Goal: Task Accomplishment & Management: Manage account settings

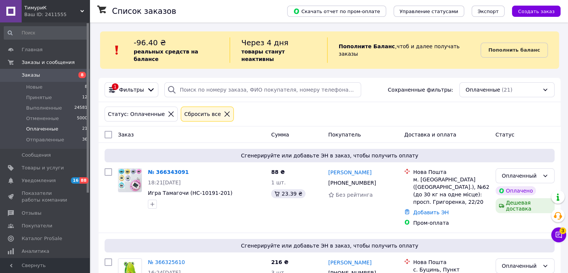
click at [162, 169] on link "№ 366343091" at bounding box center [168, 172] width 41 height 6
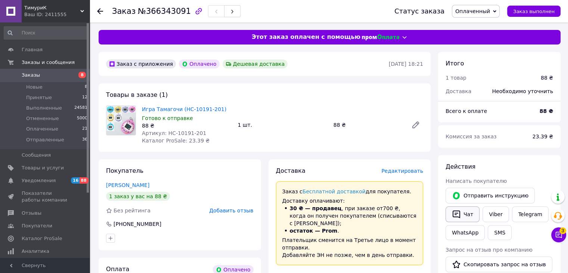
click at [466, 213] on button "Чат" at bounding box center [463, 214] width 34 height 16
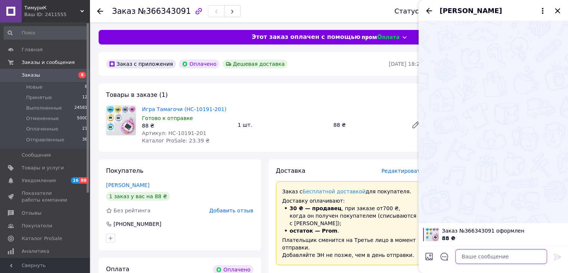
click at [475, 260] on textarea at bounding box center [502, 256] width 92 height 15
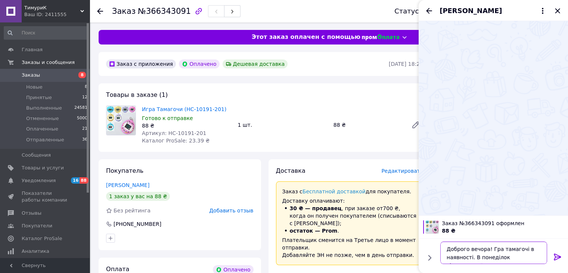
type textarea "Доброго вечора! Гра тамагочі в наявності. В понеділок відпарвимо Вам"
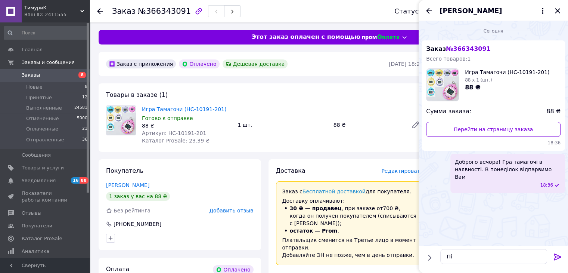
click at [491, 172] on span "Доброго вечора! Гра тамагочі в наявності. В понеділок відпарвимо Вам" at bounding box center [508, 169] width 106 height 22
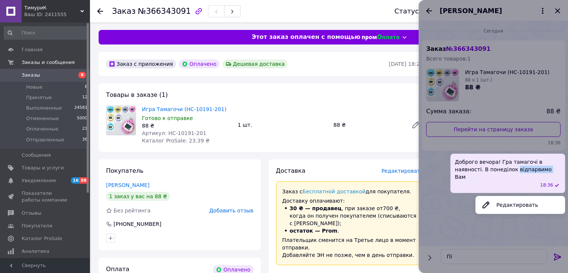
click at [491, 172] on span "Доброго вечора! Гра тамагочі в наявності. В понеділок відпарвимо Вам" at bounding box center [508, 169] width 106 height 22
click at [519, 197] on button "Редактировать" at bounding box center [521, 204] width 90 height 15
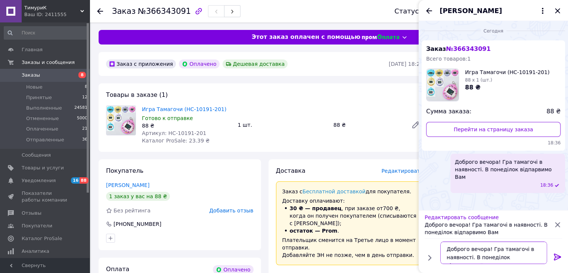
click at [515, 258] on textarea "Доброго вечора! Гра тамагочі в наявності. В понеділок відпарвимо Вам" at bounding box center [494, 252] width 107 height 22
type textarea "Доброго вечора! Гра тамагочі в наявності. В понеділок відправимо Вам"
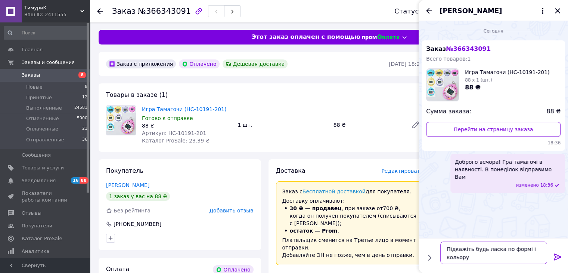
type textarea "Підкажіть будь ласка по формі і кольору?"
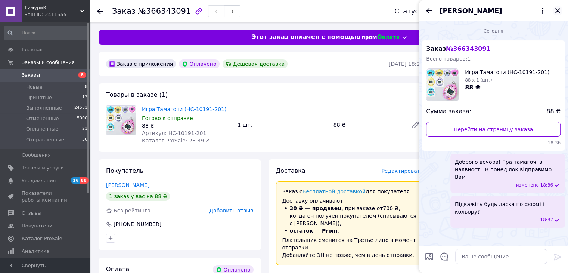
click at [558, 10] on icon "Закрыть" at bounding box center [557, 10] width 9 height 9
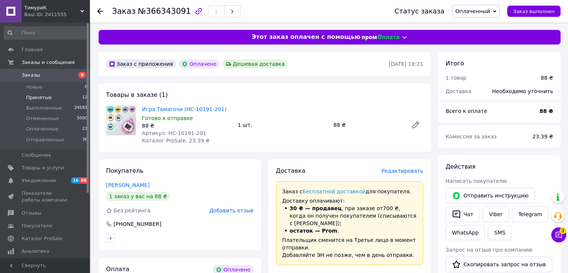
click at [42, 101] on span "Принятые" at bounding box center [39, 97] width 26 height 7
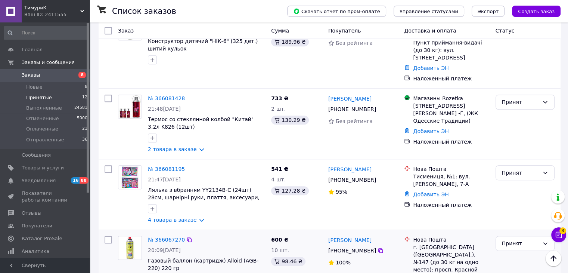
scroll to position [552, 0]
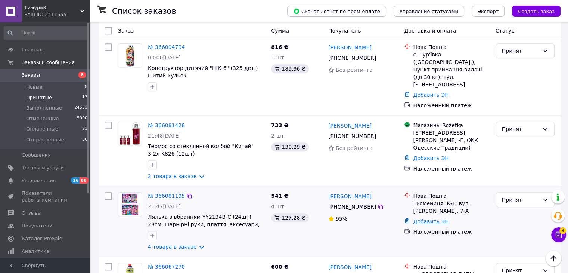
click at [435, 218] on link "Добавить ЭН" at bounding box center [430, 221] width 35 height 6
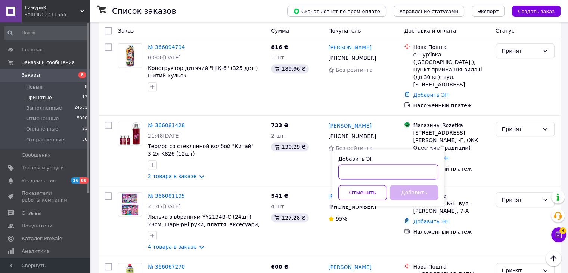
click at [414, 171] on input "Добавить ЭН" at bounding box center [389, 171] width 100 height 15
paste input "20451269224418"
type input "20451269224418"
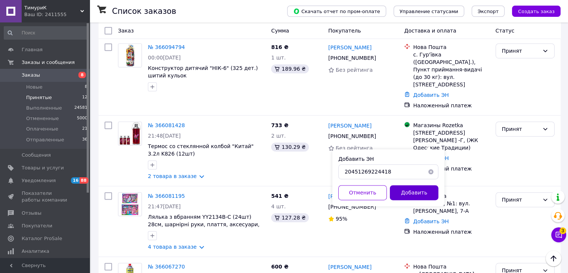
click at [417, 190] on button "Добавить" at bounding box center [414, 192] width 49 height 15
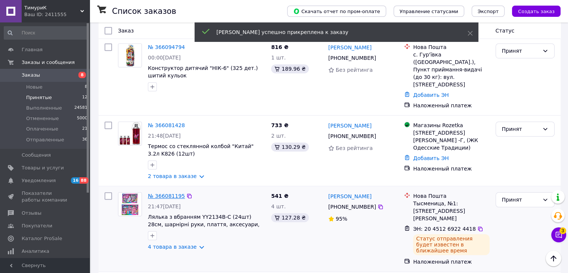
click at [161, 193] on link "№ 366081195" at bounding box center [166, 196] width 37 height 6
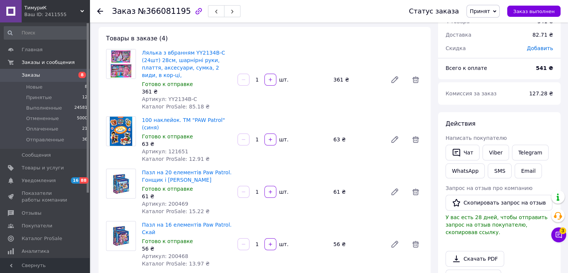
scroll to position [36, 0]
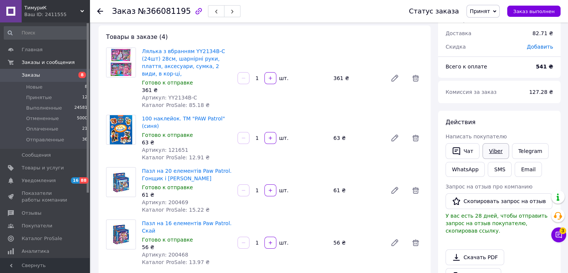
click at [490, 150] on link "Viber" at bounding box center [496, 151] width 26 height 16
click at [99, 11] on use at bounding box center [100, 11] width 6 height 6
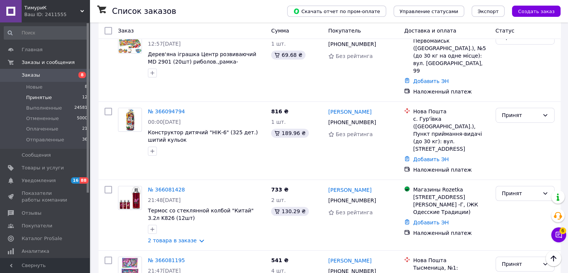
scroll to position [504, 0]
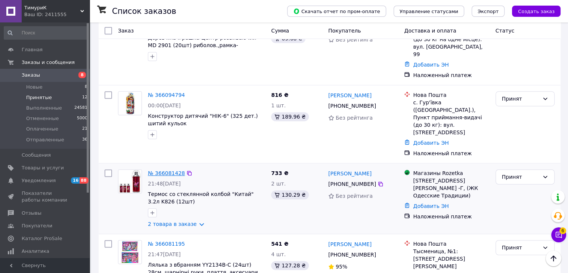
click at [167, 170] on link "№ 366081428" at bounding box center [166, 173] width 37 height 6
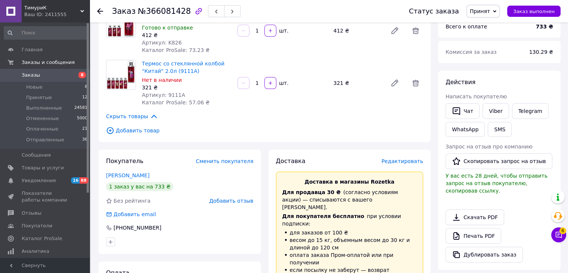
scroll to position [71, 0]
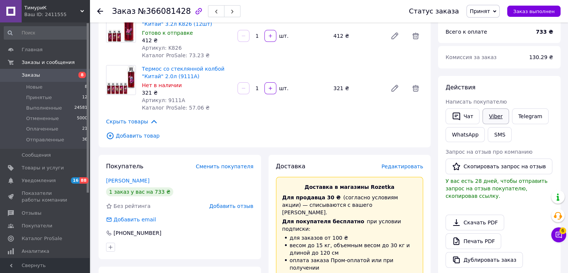
click at [499, 117] on link "Viber" at bounding box center [496, 116] width 26 height 16
click at [519, 80] on div "Действия Написать покупателю   Чат Viber Telegram WhatsApp SMS Запрос на отзыв …" at bounding box center [499, 175] width 123 height 199
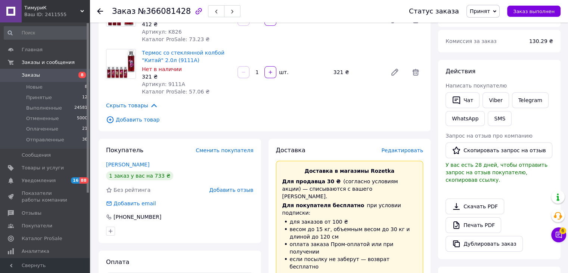
scroll to position [108, 0]
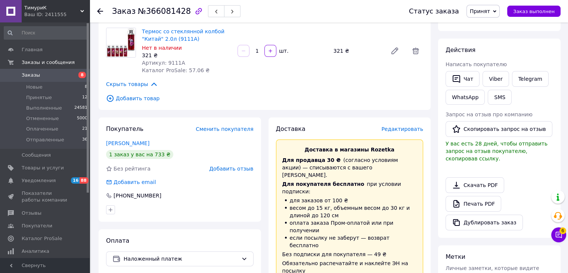
click at [524, 196] on div "Печать PDF" at bounding box center [500, 204] width 108 height 16
click at [466, 77] on button "Чат" at bounding box center [463, 79] width 34 height 16
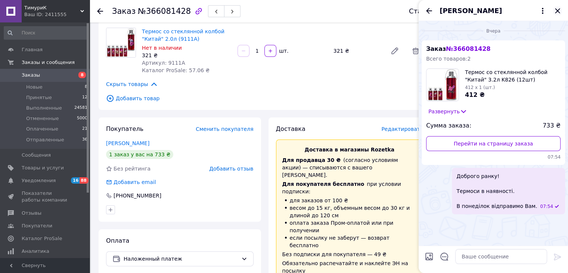
click at [558, 7] on icon "Закрыть" at bounding box center [557, 10] width 9 height 9
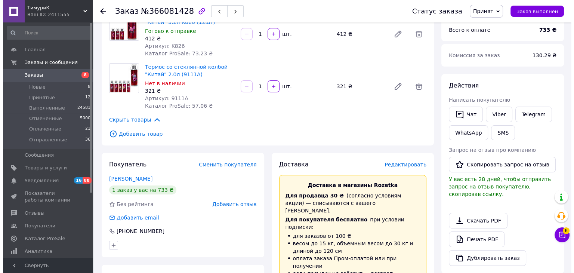
scroll to position [71, 0]
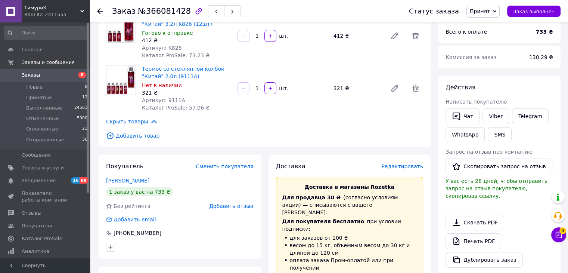
click at [408, 167] on span "Редактировать" at bounding box center [403, 166] width 42 height 6
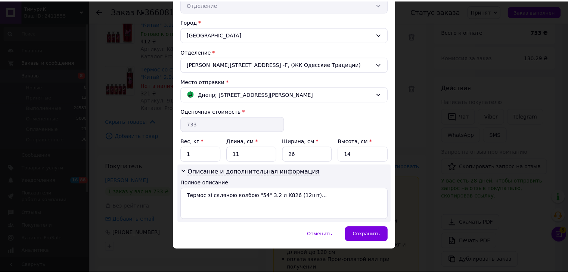
scroll to position [189, 0]
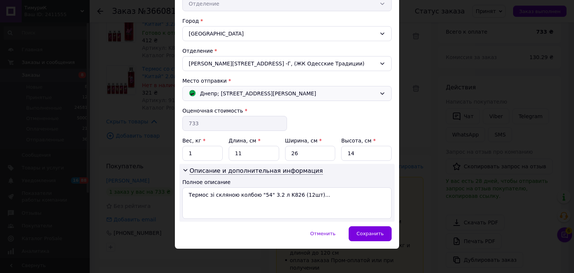
click at [228, 91] on span "Днепр; [STREET_ADDRESS][PERSON_NAME]" at bounding box center [258, 93] width 116 height 8
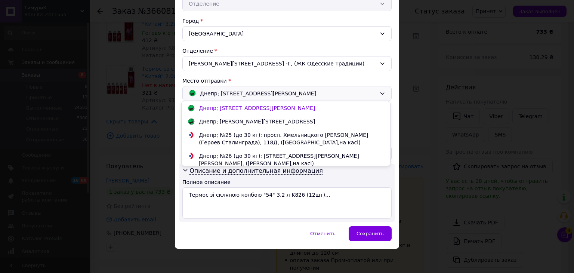
click at [234, 115] on div "Днепр; [PERSON_NAME][STREET_ADDRESS]" at bounding box center [286, 121] width 209 height 13
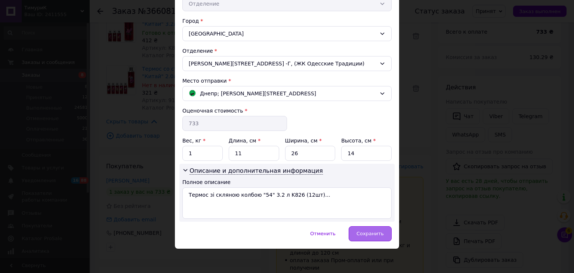
click at [379, 232] on span "Сохранить" at bounding box center [369, 234] width 27 height 6
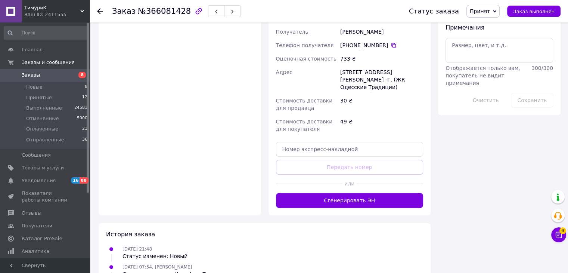
scroll to position [320, 0]
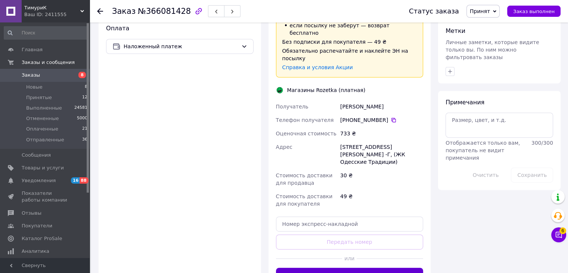
click at [343, 268] on button "Сгенерировать ЭН" at bounding box center [350, 275] width 148 height 15
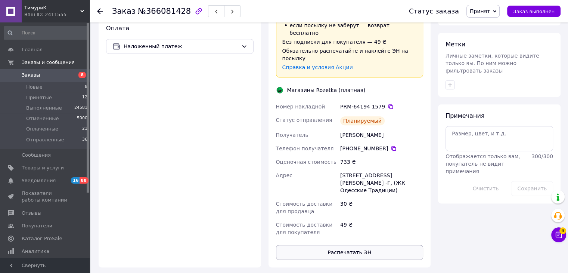
click at [340, 245] on button "Распечатать ЭН" at bounding box center [350, 252] width 148 height 15
click at [388, 104] on icon at bounding box center [391, 107] width 6 height 6
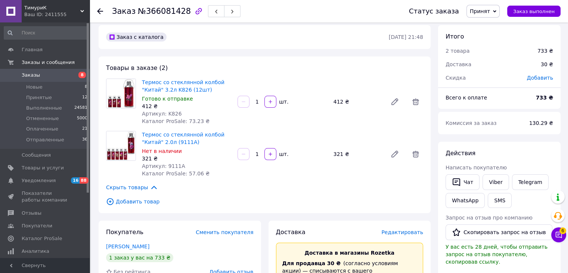
scroll to position [0, 0]
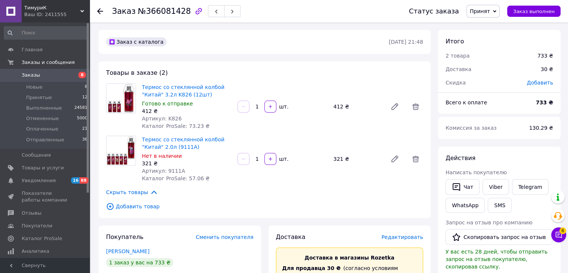
click at [517, 142] on div "Итого 2 товара 733 ₴ Доставка 30 ₴ Скидка Добавить Всего к оплате 733 ₴ Комисси…" at bounding box center [499, 277] width 123 height 494
click at [99, 7] on div at bounding box center [104, 11] width 15 height 22
click at [99, 10] on icon at bounding box center [100, 11] width 6 height 6
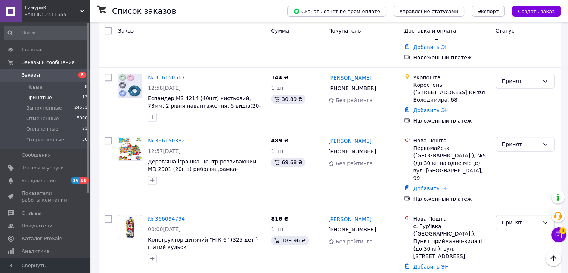
scroll to position [390, 0]
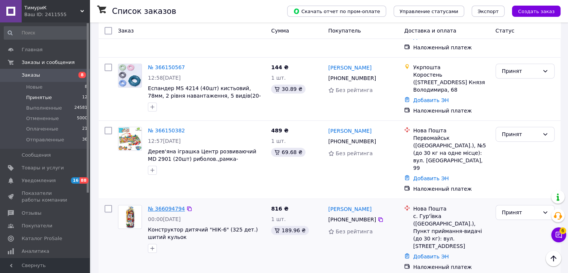
click at [169, 206] on link "№ 366094794" at bounding box center [166, 209] width 37 height 6
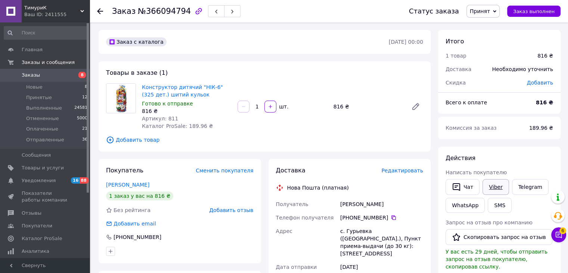
click at [499, 183] on link "Viber" at bounding box center [496, 187] width 26 height 16
click at [505, 152] on div "Действия Написать покупателю   Чат Viber Telegram WhatsApp SMS Запрос на отзыв …" at bounding box center [499, 245] width 123 height 199
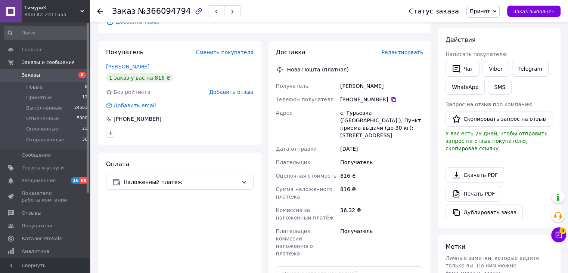
scroll to position [187, 0]
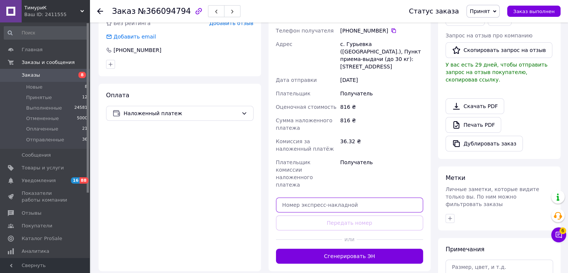
click at [326, 197] on input "text" at bounding box center [350, 204] width 148 height 15
paste input "20451269226645"
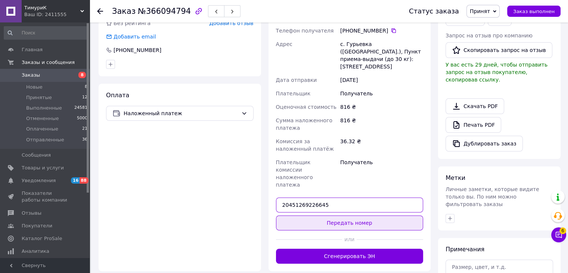
type input "20451269226645"
click at [349, 215] on button "Передать номер" at bounding box center [350, 222] width 148 height 15
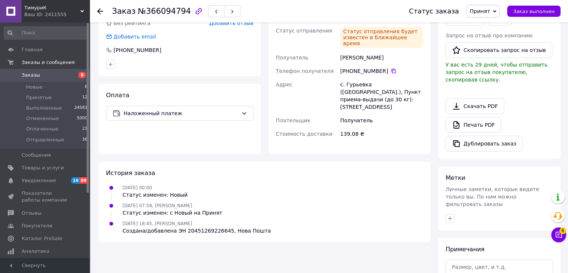
click at [532, 117] on div "Печать PDF" at bounding box center [500, 125] width 108 height 16
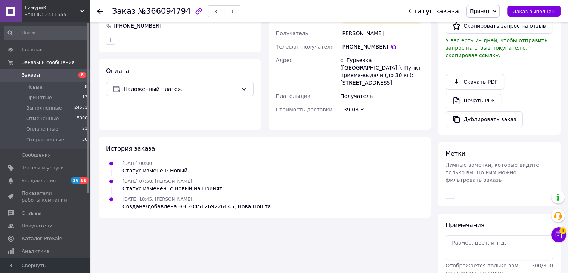
scroll to position [224, 0]
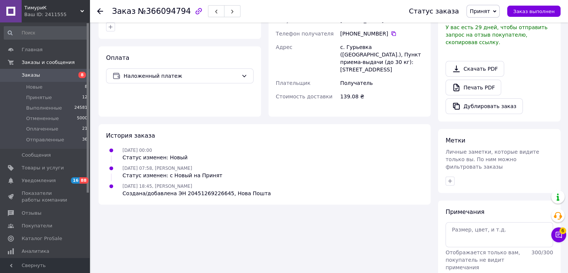
click at [96, 9] on div "Заказ №366094794 Статус заказа Принят Выполнен Отменен Оплаченный Отправленные …" at bounding box center [329, 11] width 479 height 22
click at [102, 9] on icon at bounding box center [100, 11] width 6 height 6
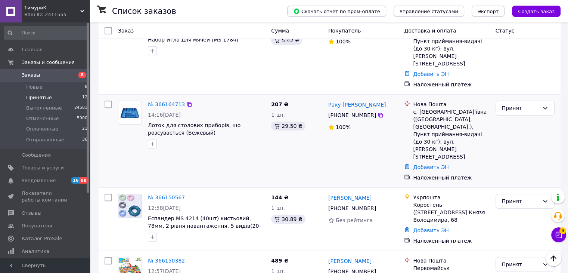
scroll to position [297, 0]
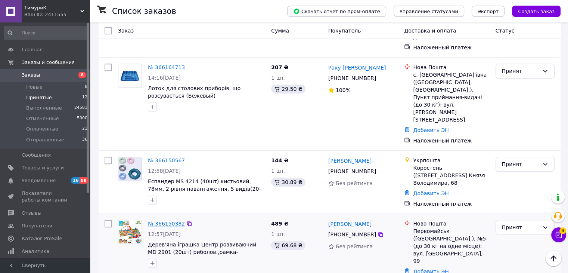
click at [160, 220] on link "№ 366150382" at bounding box center [166, 223] width 37 height 6
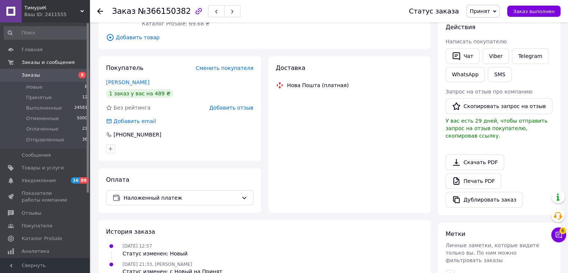
scroll to position [117, 0]
click at [490, 54] on link "Viber" at bounding box center [496, 57] width 26 height 16
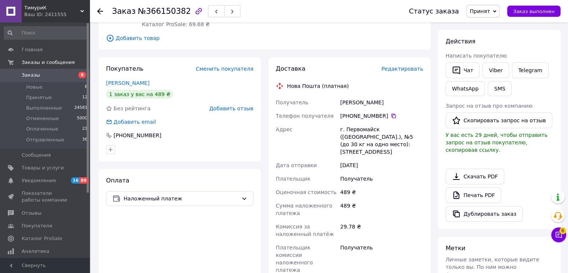
click at [552, 169] on div "Скачать PDF   Печать PDF   Дублировать заказ" at bounding box center [500, 195] width 108 height 53
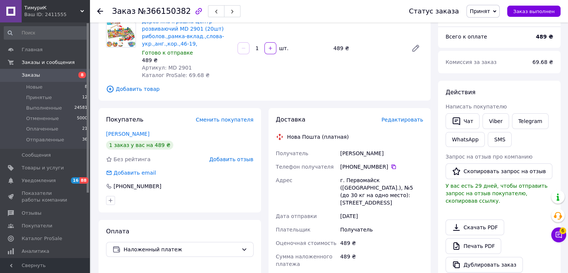
scroll to position [149, 0]
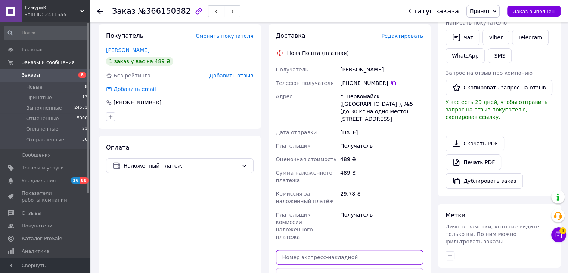
click at [333, 250] on input "text" at bounding box center [350, 257] width 148 height 15
paste input "20451269227202"
type input "20451269227202"
click at [357, 268] on button "Передать номер" at bounding box center [350, 275] width 148 height 15
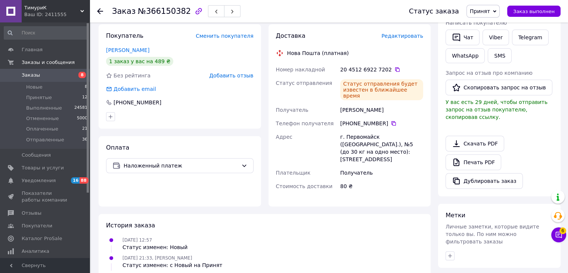
click at [535, 142] on div "Скачать PDF   Печать PDF   Дублировать заказ" at bounding box center [500, 162] width 108 height 53
click at [106, 13] on div at bounding box center [104, 11] width 15 height 22
click at [99, 10] on icon at bounding box center [100, 11] width 6 height 6
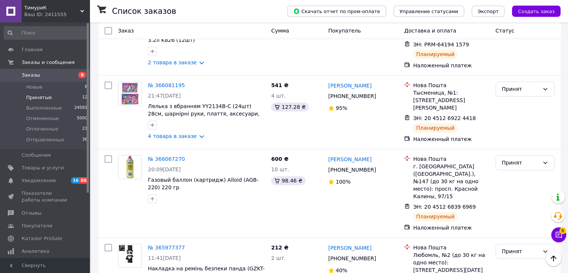
scroll to position [699, 0]
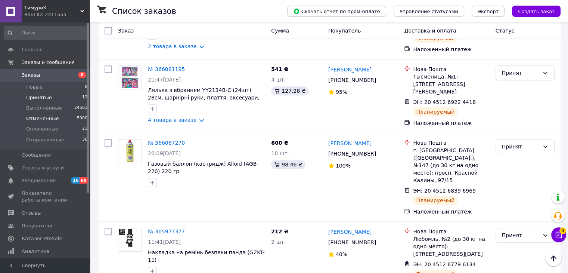
click at [40, 119] on span "Отмененные" at bounding box center [42, 118] width 33 height 7
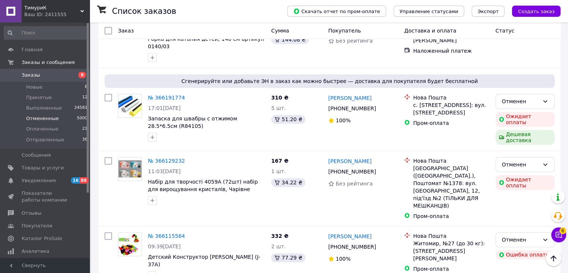
scroll to position [247, 0]
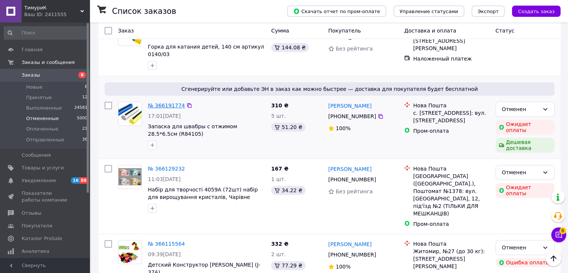
click at [159, 102] on link "№ 366191774" at bounding box center [166, 105] width 37 height 6
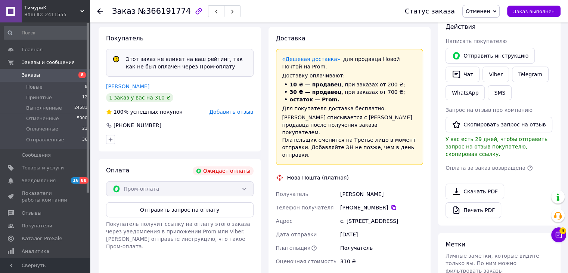
scroll to position [109, 0]
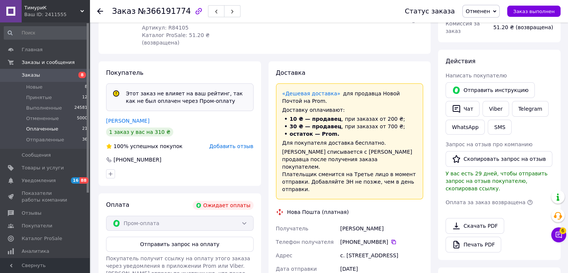
click at [62, 133] on li "Оплаченные 21" at bounding box center [46, 129] width 92 height 10
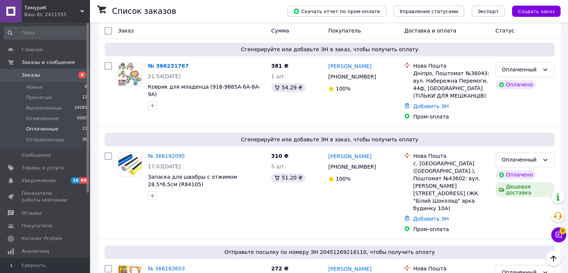
scroll to position [1133, 0]
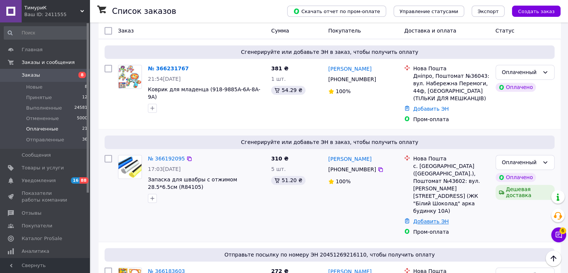
drag, startPoint x: 435, startPoint y: 145, endPoint x: 432, endPoint y: 151, distance: 7.4
click at [435, 218] on link "Добавить ЭН" at bounding box center [430, 221] width 35 height 6
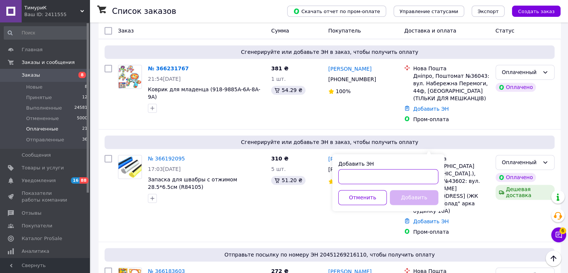
click at [402, 176] on input "Добавить ЭН" at bounding box center [389, 176] width 100 height 15
paste input "20451269227876"
type input "20451269227876"
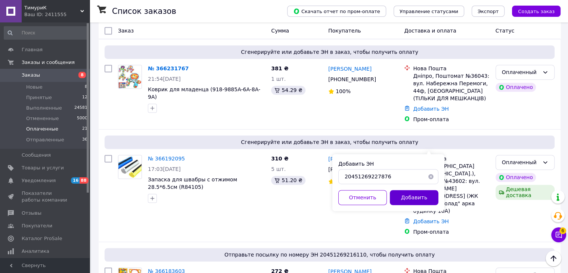
click at [419, 192] on button "Добавить" at bounding box center [414, 197] width 49 height 15
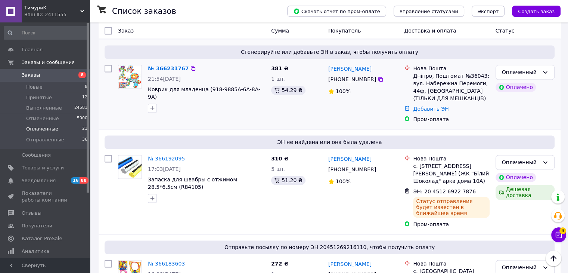
click at [509, 62] on div "Оплаченный Оплачено" at bounding box center [525, 94] width 65 height 64
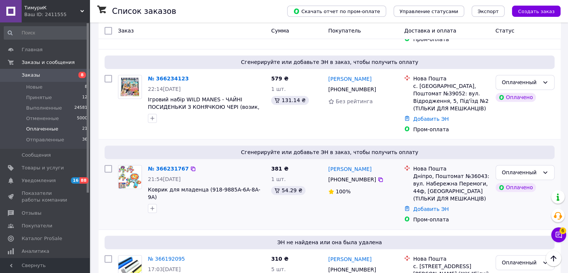
scroll to position [1021, 0]
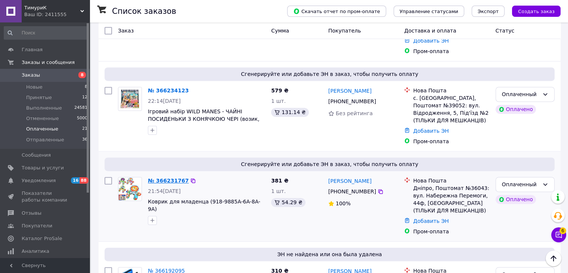
click at [151, 177] on link "№ 366231767" at bounding box center [168, 180] width 41 height 6
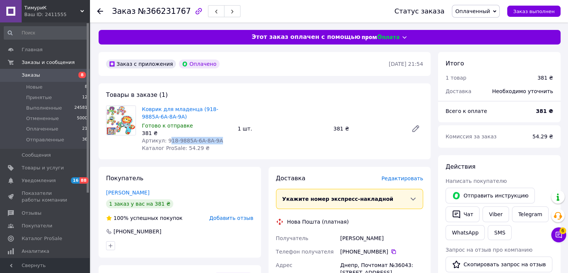
drag, startPoint x: 217, startPoint y: 139, endPoint x: 167, endPoint y: 141, distance: 49.7
click at [167, 141] on div "Артикул: 918-9885A-6A-8A-9A" at bounding box center [187, 140] width 90 height 7
copy span "18-9885A-6A-8A-9A"
click at [497, 213] on link "Viber" at bounding box center [496, 214] width 26 height 16
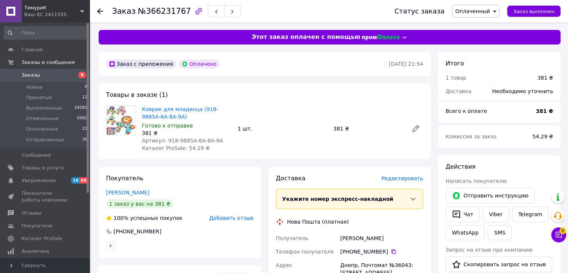
click at [532, 156] on div "Действия Написать покупателю   Отправить инструкцию   Чат Viber Telegram WhatsA…" at bounding box center [499, 265] width 123 height 221
click at [66, 129] on li "Оплаченные 21" at bounding box center [46, 129] width 92 height 10
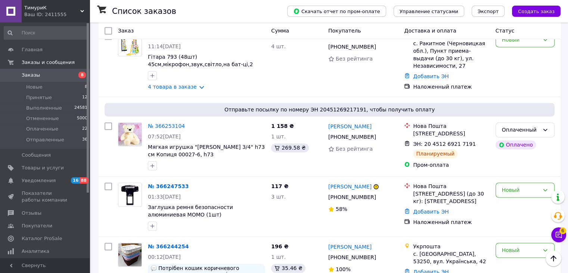
scroll to position [1149, 0]
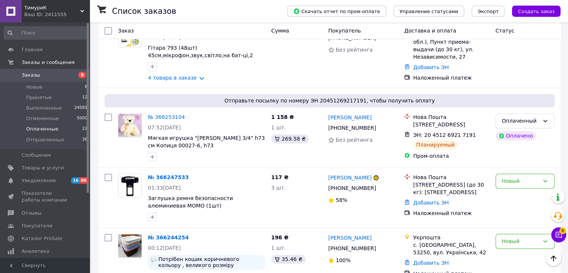
click at [44, 130] on span "Оплаченные" at bounding box center [42, 129] width 32 height 7
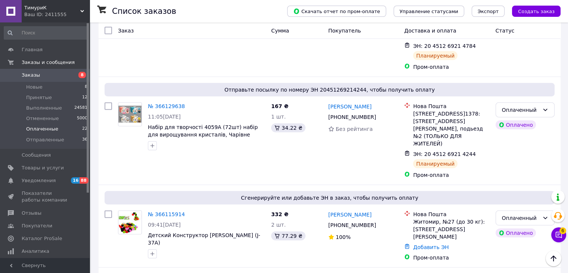
scroll to position [1712, 0]
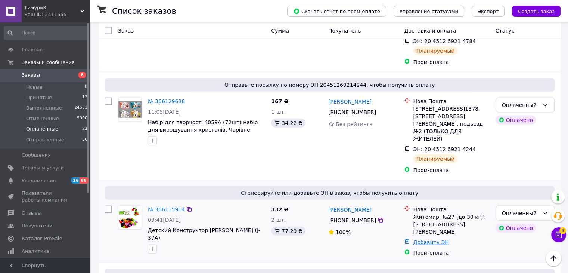
click at [438, 239] on link "Добавить ЭН" at bounding box center [430, 242] width 35 height 6
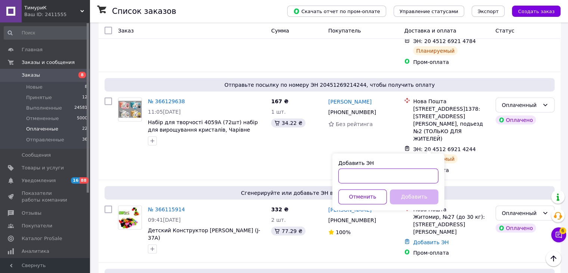
click at [425, 175] on input "Добавить ЭН" at bounding box center [389, 176] width 100 height 15
paste input "20451269213557"
type input "20451269213557"
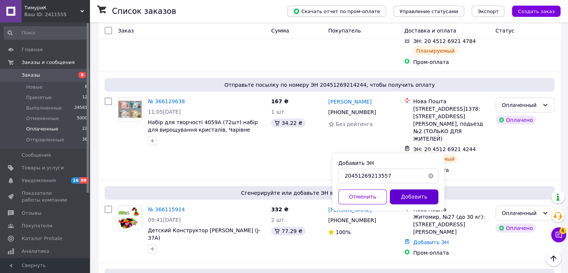
click at [433, 197] on button "Добавить" at bounding box center [414, 196] width 49 height 15
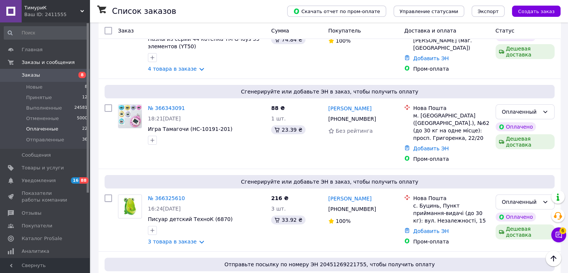
scroll to position [151, 0]
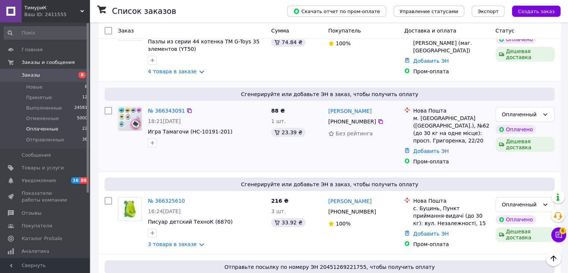
click at [477, 158] on div "Пром-оплата" at bounding box center [451, 161] width 76 height 7
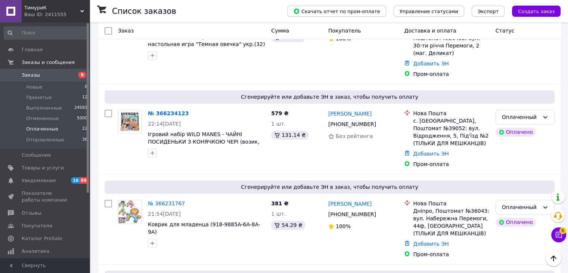
scroll to position [1083, 0]
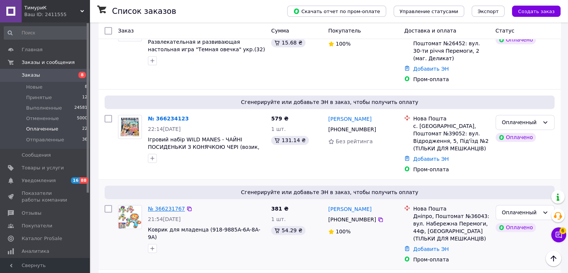
click at [166, 206] on link "№ 366231767" at bounding box center [166, 209] width 37 height 6
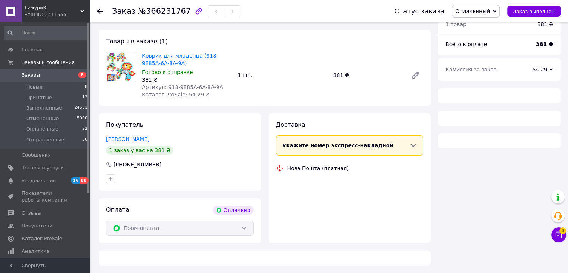
scroll to position [272, 0]
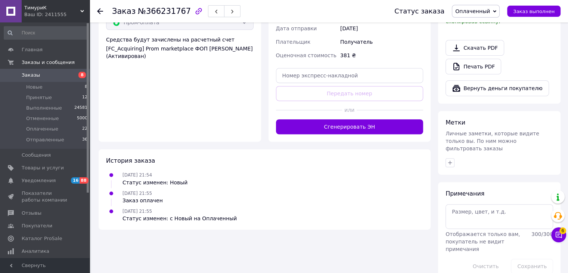
click at [546, 59] on div "Печать PDF" at bounding box center [500, 67] width 108 height 16
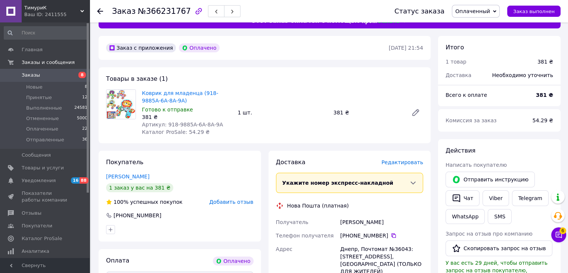
scroll to position [0, 0]
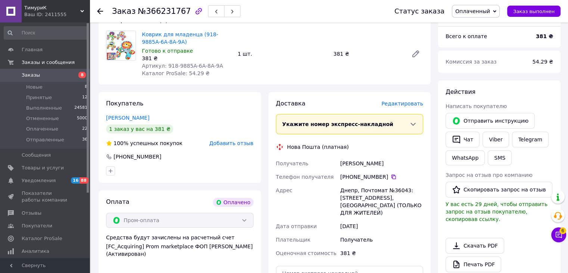
click at [354, 256] on div "Получатель [PERSON_NAME] Телефон получателя [PHONE_NUMBER]   [GEOGRAPHIC_DATA]:…" at bounding box center [350, 208] width 151 height 103
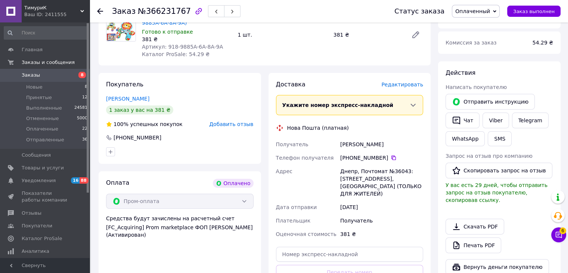
scroll to position [149, 0]
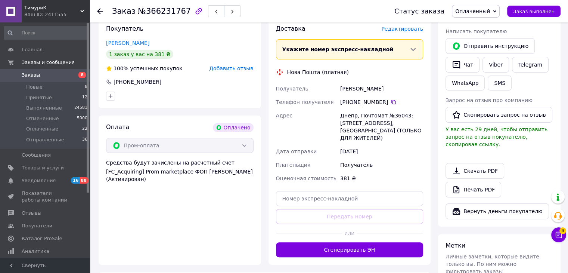
click at [291, 189] on div "Доставка Редактировать Укажите номер экспресс-накладной Обязательно введите ном…" at bounding box center [350, 141] width 148 height 232
click at [293, 197] on input "text" at bounding box center [350, 198] width 148 height 15
paste input "20451269230546"
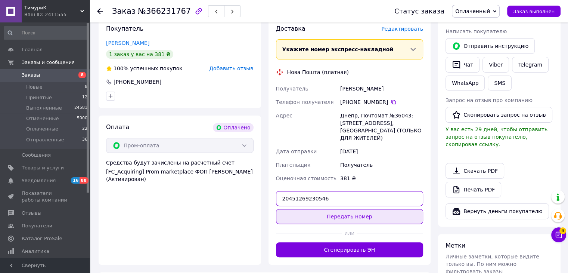
type input "20451269230546"
click at [333, 216] on button "Передать номер" at bounding box center [350, 216] width 148 height 15
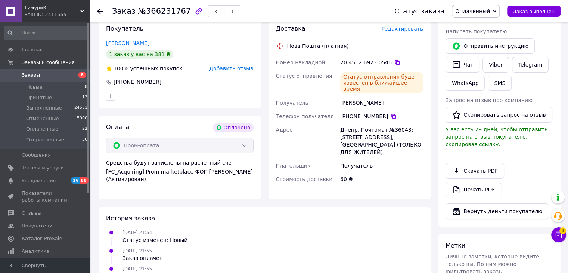
click at [524, 166] on div "Скачать PDF   Печать PDF" at bounding box center [500, 180] width 108 height 34
click at [100, 9] on use at bounding box center [100, 11] width 6 height 6
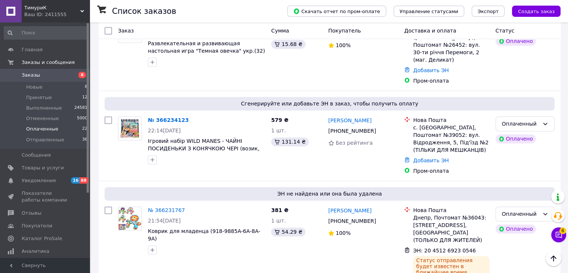
scroll to position [1022, 0]
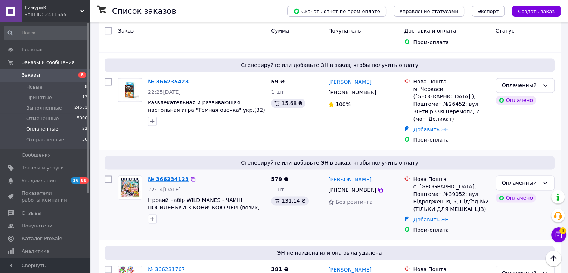
click at [161, 176] on link "№ 366234123" at bounding box center [168, 179] width 41 height 6
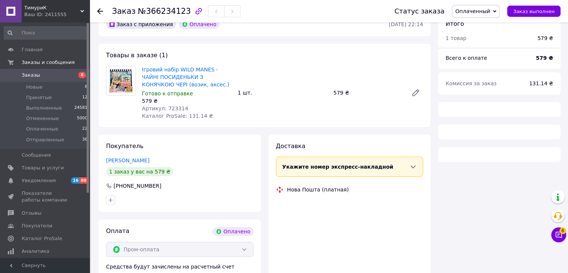
scroll to position [37, 0]
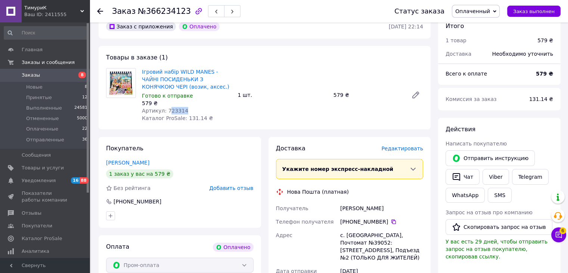
drag, startPoint x: 183, startPoint y: 112, endPoint x: 167, endPoint y: 112, distance: 16.4
click at [167, 112] on div "Артикул: 723314" at bounding box center [187, 110] width 90 height 7
copy span "23314"
click at [467, 175] on button "Чат" at bounding box center [463, 177] width 34 height 16
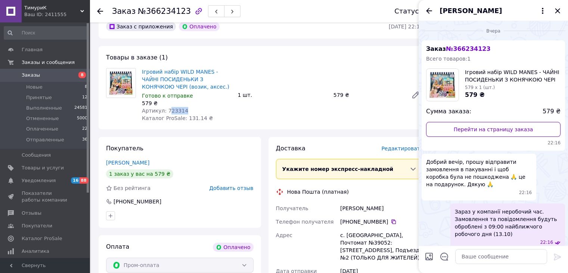
scroll to position [54, 0]
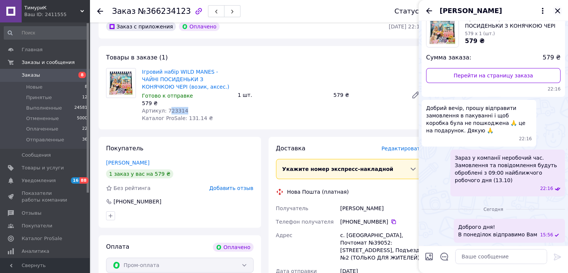
click at [559, 9] on icon "Закрыть" at bounding box center [557, 10] width 9 height 9
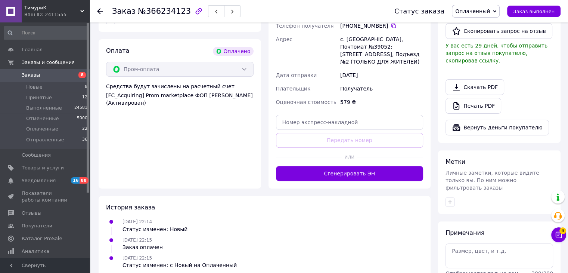
scroll to position [272, 0]
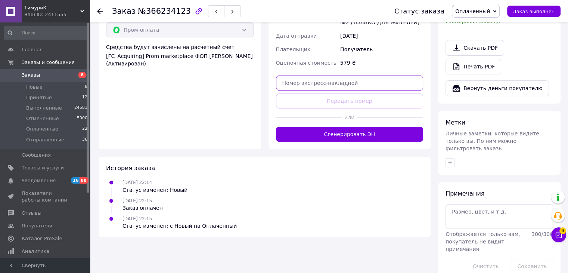
click at [331, 82] on input "text" at bounding box center [350, 82] width 148 height 15
paste input "20451269231135"
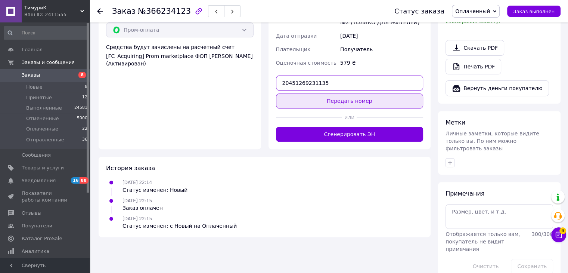
type input "20451269231135"
click at [348, 100] on button "Передать номер" at bounding box center [350, 100] width 148 height 15
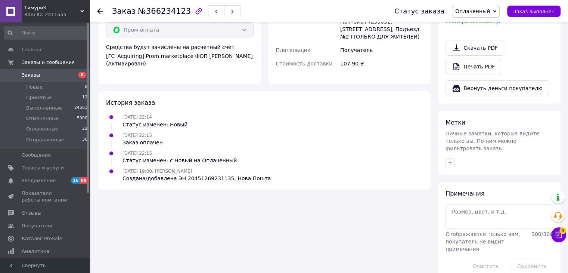
click at [491, 161] on div "Итого 1 товар 579 ₴ Доставка 107.90 ₴ Всего к оплате 579 ₴ Комиссия за заказ 13…" at bounding box center [499, 31] width 123 height 502
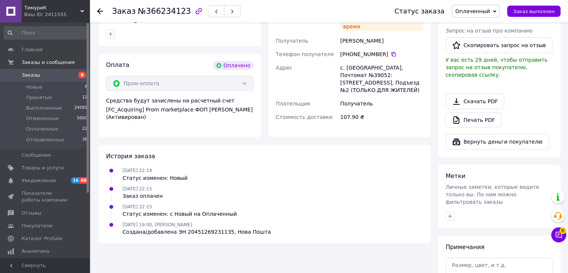
scroll to position [198, 0]
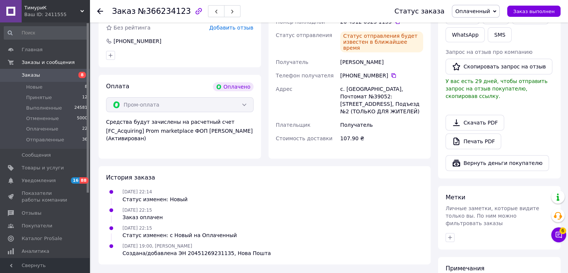
click at [102, 11] on icon at bounding box center [100, 11] width 6 height 6
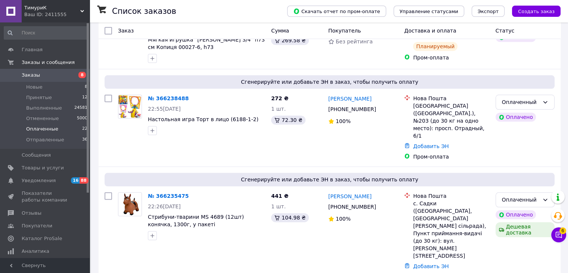
scroll to position [814, 0]
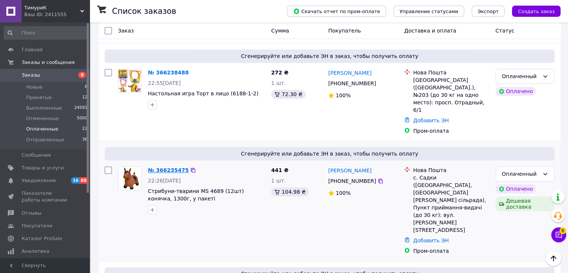
click at [158, 167] on link "№ 366235475" at bounding box center [168, 170] width 41 height 6
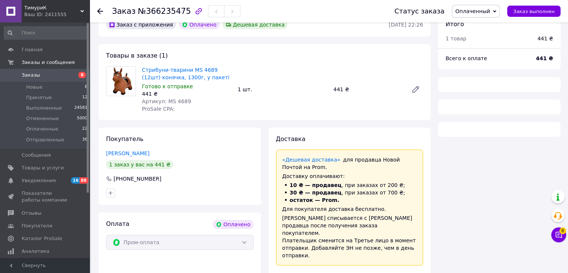
scroll to position [37, 0]
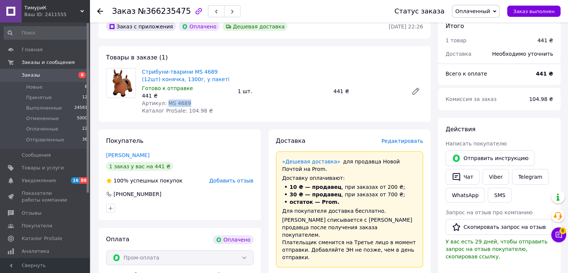
drag, startPoint x: 186, startPoint y: 104, endPoint x: 167, endPoint y: 104, distance: 19.4
click at [167, 104] on div "Артикул: MS 4689" at bounding box center [187, 102] width 90 height 7
copy span "S 4689"
click at [492, 173] on link "Viber" at bounding box center [496, 177] width 26 height 16
click at [529, 104] on div "104.98 ₴" at bounding box center [541, 99] width 33 height 16
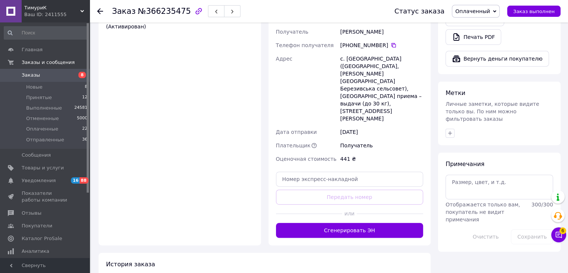
scroll to position [332, 0]
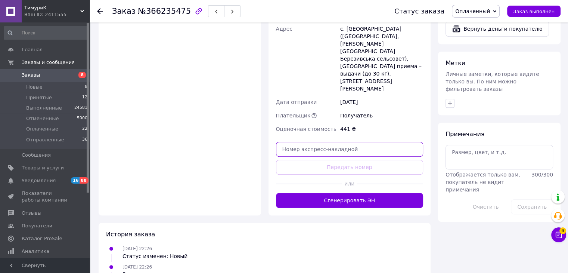
drag, startPoint x: 319, startPoint y: 107, endPoint x: 308, endPoint y: 107, distance: 10.8
click at [319, 142] on input "text" at bounding box center [350, 149] width 148 height 15
paste input "20451269231794"
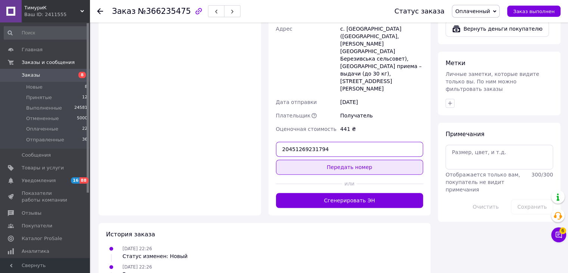
type input "20451269231794"
click at [359, 160] on button "Передать номер" at bounding box center [350, 167] width 148 height 15
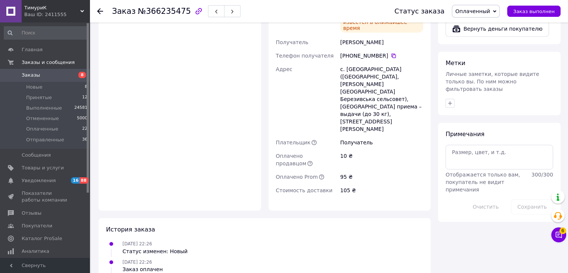
click at [499, 240] on div "Итого 1 товар 441 ₴ Доставка 105 ₴ Всего к оплате 441 ₴ Комиссия за заказ 104.9…" at bounding box center [500, 27] width 130 height 614
click at [97, 8] on icon at bounding box center [100, 11] width 6 height 6
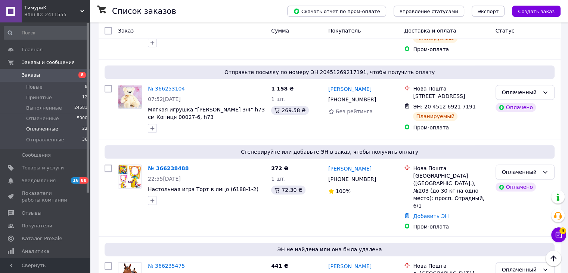
scroll to position [747, 0]
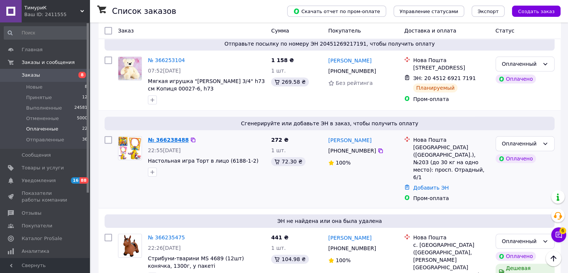
click at [155, 137] on link "№ 366238488" at bounding box center [168, 140] width 41 height 6
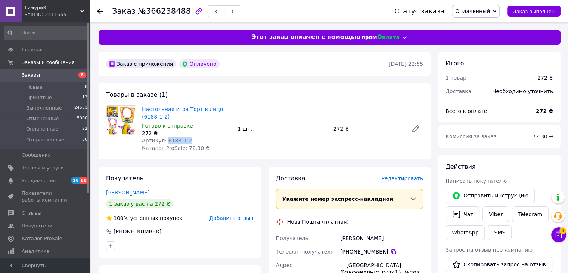
drag, startPoint x: 187, startPoint y: 142, endPoint x: 163, endPoint y: 143, distance: 23.6
click at [163, 143] on div "Артикул: 6188-1-2" at bounding box center [187, 140] width 90 height 7
copy span "6188-1-2"
click at [496, 214] on link "Viber" at bounding box center [496, 214] width 26 height 16
click at [505, 144] on div "Комиссия за заказ 72.30 ₴" at bounding box center [499, 136] width 123 height 22
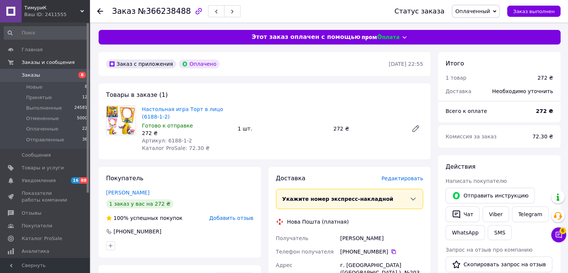
drag, startPoint x: 485, startPoint y: 153, endPoint x: 478, endPoint y: 165, distance: 13.6
click at [508, 102] on div "Итого 1 товар 272 ₴ Доставка Необходимо уточнить Всего к оплате 272 ₴" at bounding box center [499, 87] width 123 height 70
click at [103, 10] on div at bounding box center [104, 11] width 15 height 22
click at [100, 9] on icon at bounding box center [100, 11] width 6 height 6
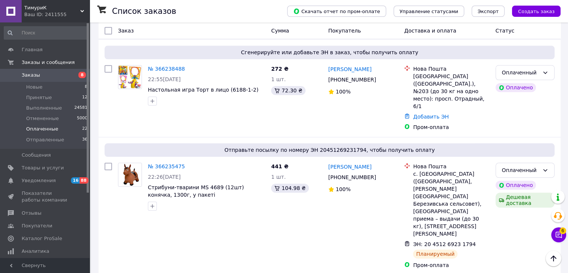
scroll to position [831, 0]
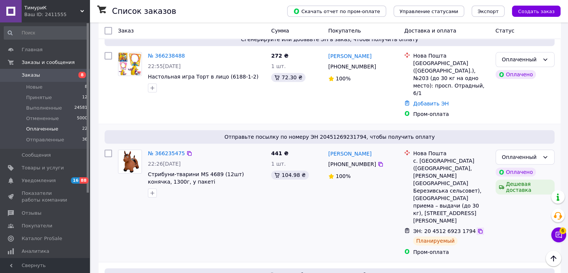
click at [478, 228] on icon at bounding box center [481, 231] width 6 height 6
click at [524, 194] on div "Оплаченный Оплачено Дешевая доставка" at bounding box center [525, 202] width 65 height 112
click at [498, 187] on div "Оплаченный Оплачено Дешевая доставка" at bounding box center [525, 202] width 65 height 112
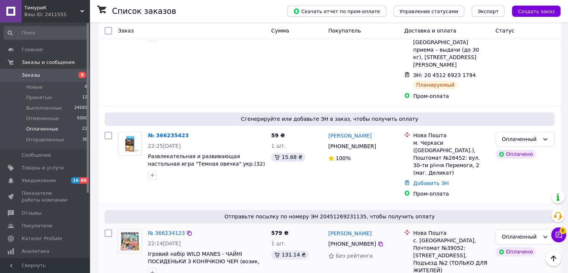
scroll to position [980, 0]
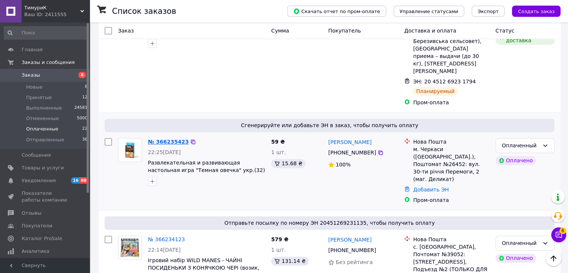
click at [164, 139] on link "№ 366235423" at bounding box center [168, 142] width 41 height 6
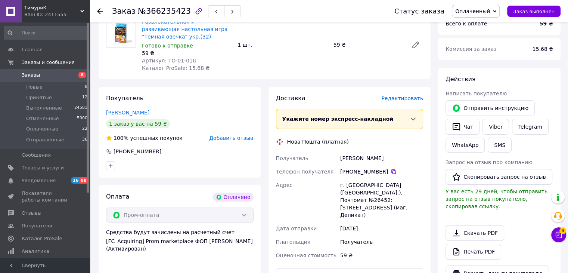
scroll to position [86, 0]
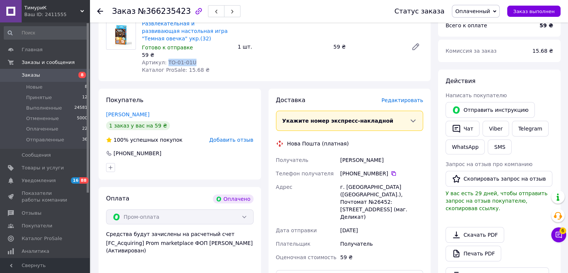
drag, startPoint x: 192, startPoint y: 62, endPoint x: 164, endPoint y: 64, distance: 28.1
click at [164, 64] on div "Артикул: ТО-01-01U" at bounding box center [187, 62] width 90 height 7
copy span "ТО-01-01U"
click at [545, 71] on div "Действия Написать покупателю   Отправить инструкцию   Чат Viber Telegram WhatsA…" at bounding box center [499, 180] width 123 height 221
click at [497, 129] on link "Viber" at bounding box center [496, 129] width 26 height 16
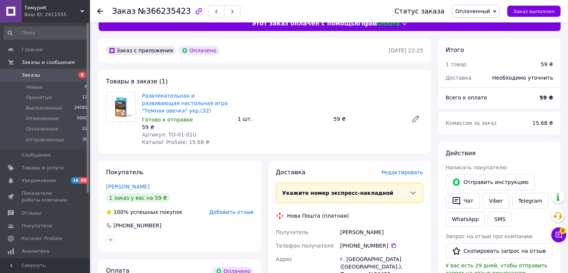
scroll to position [11, 0]
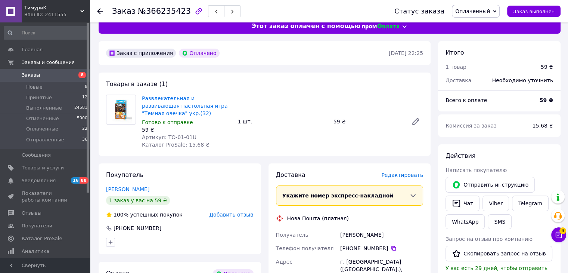
drag, startPoint x: 532, startPoint y: 137, endPoint x: 450, endPoint y: 136, distance: 81.8
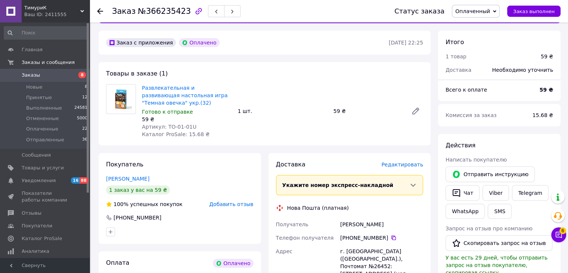
scroll to position [123, 0]
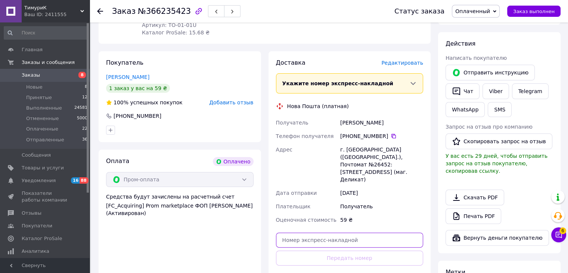
click at [309, 232] on input "text" at bounding box center [350, 239] width 148 height 15
paste input "20451269232998"
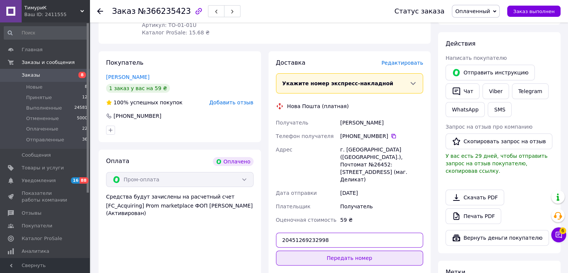
type input "20451269232998"
click at [328, 250] on button "Передать номер" at bounding box center [350, 257] width 148 height 15
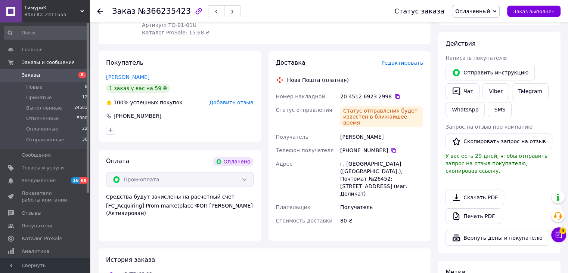
click at [508, 189] on div "Скачать PDF   Печать PDF" at bounding box center [500, 206] width 108 height 34
click at [67, 126] on li "Оплаченные 22" at bounding box center [46, 129] width 92 height 10
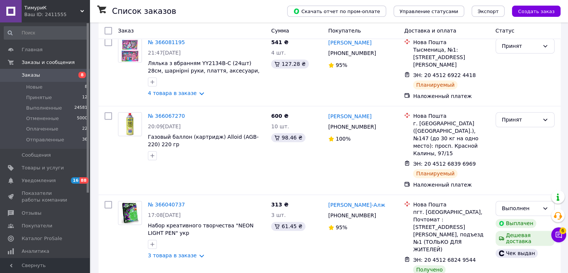
scroll to position [7397, 0]
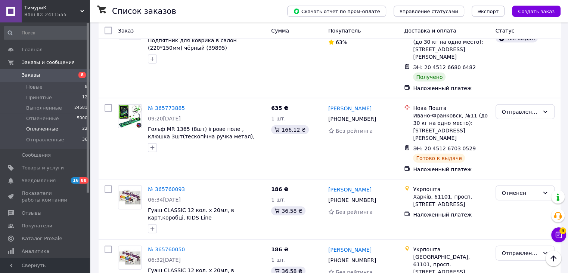
click at [49, 132] on li "Оплаченные 22" at bounding box center [46, 129] width 92 height 10
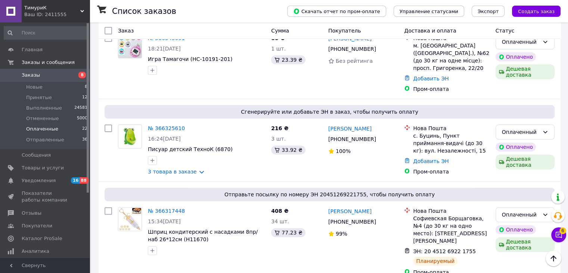
scroll to position [219, 0]
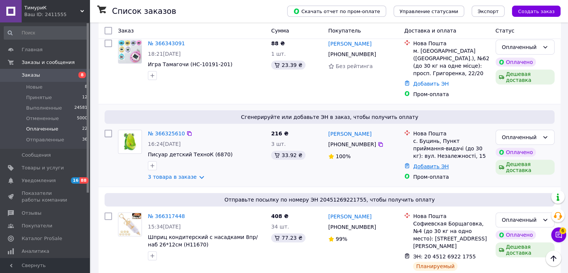
click at [420, 163] on link "Добавить ЭН" at bounding box center [430, 166] width 35 height 6
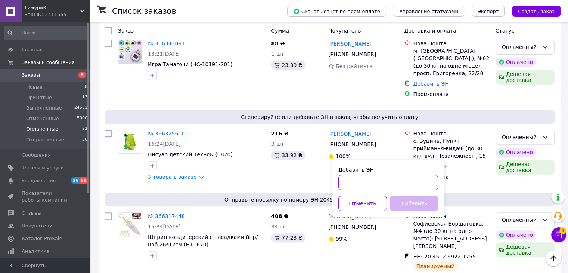
click at [360, 183] on input "Добавить ЭН" at bounding box center [389, 182] width 100 height 15
paste input "20451269229498"
type input "20451269229498"
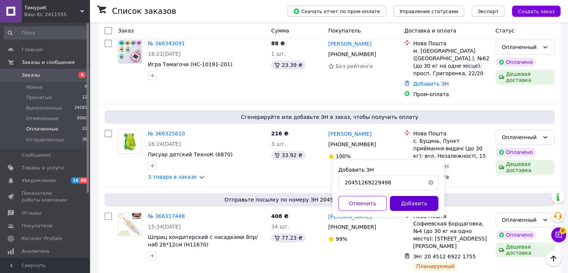
click at [398, 203] on button "Добавить" at bounding box center [414, 203] width 49 height 15
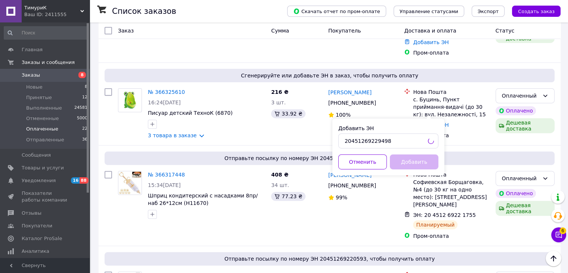
scroll to position [256, 0]
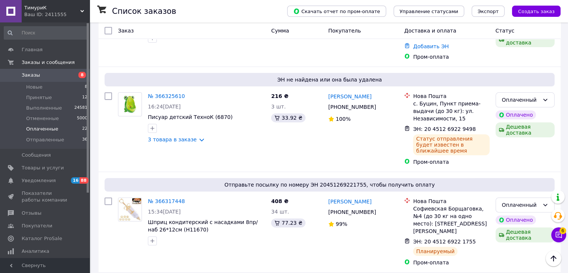
drag, startPoint x: 568, startPoint y: 65, endPoint x: 569, endPoint y: 55, distance: 9.8
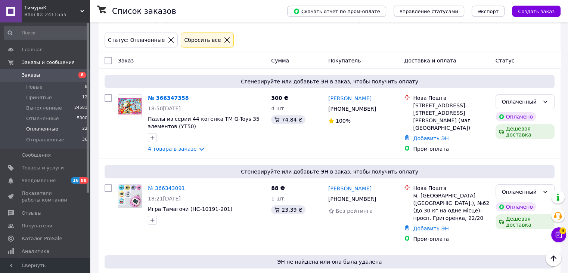
scroll to position [66, 0]
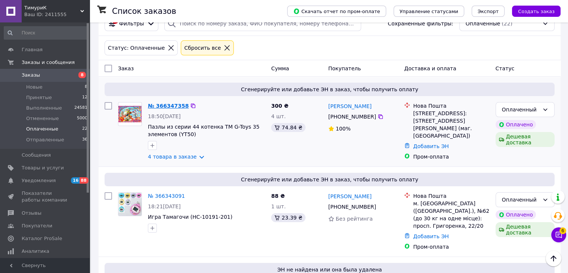
click at [161, 103] on link "№ 366347358" at bounding box center [168, 106] width 41 height 6
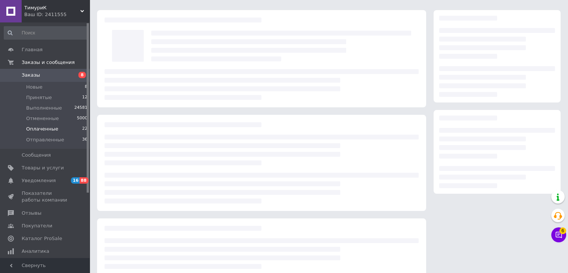
scroll to position [37, 0]
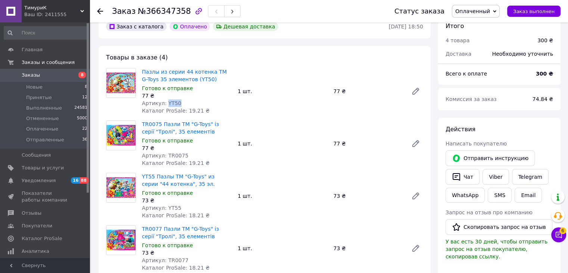
drag, startPoint x: 181, startPoint y: 103, endPoint x: 164, endPoint y: 104, distance: 17.6
click at [164, 104] on div "Артикул: YT50" at bounding box center [187, 102] width 90 height 7
copy span "YT50"
drag, startPoint x: 176, startPoint y: 155, endPoint x: 164, endPoint y: 154, distance: 12.7
click at [164, 154] on div "Артикул: TR0075" at bounding box center [187, 155] width 90 height 7
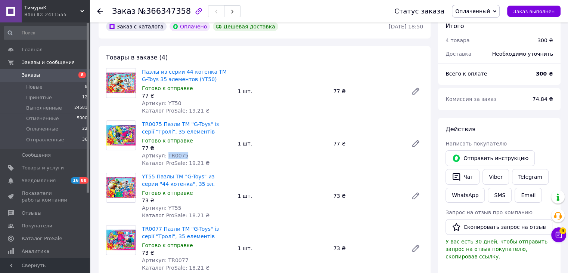
copy span "TR0075"
drag, startPoint x: 176, startPoint y: 208, endPoint x: 163, endPoint y: 208, distance: 13.1
click at [163, 208] on div "Артикул: YT55" at bounding box center [187, 207] width 90 height 7
copy span "YT55"
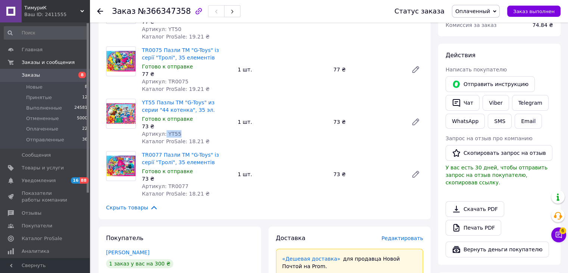
scroll to position [112, 0]
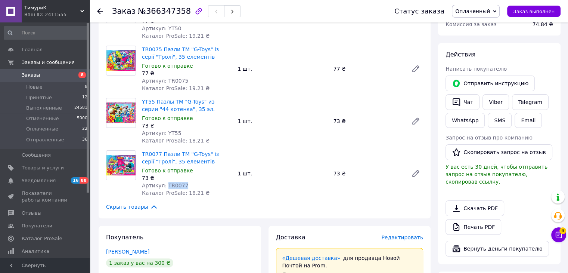
drag, startPoint x: 182, startPoint y: 188, endPoint x: 164, endPoint y: 186, distance: 18.0
click at [164, 186] on div "Артикул: TR0077" at bounding box center [187, 185] width 90 height 7
copy span "TR0077"
click at [498, 100] on link "Viber" at bounding box center [496, 102] width 26 height 16
click at [524, 200] on div "Скачать PDF   Печать PDF" at bounding box center [500, 217] width 108 height 34
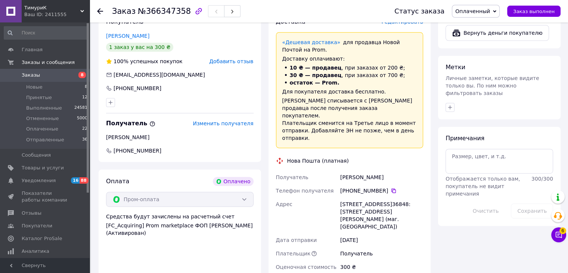
scroll to position [488, 0]
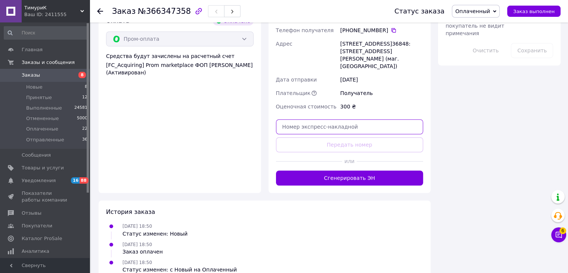
click at [309, 119] on input "text" at bounding box center [350, 126] width 148 height 15
paste input "20451269233968"
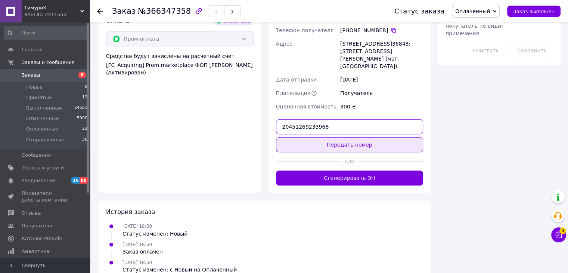
type input "20451269233968"
click at [354, 137] on button "Передать номер" at bounding box center [350, 144] width 148 height 15
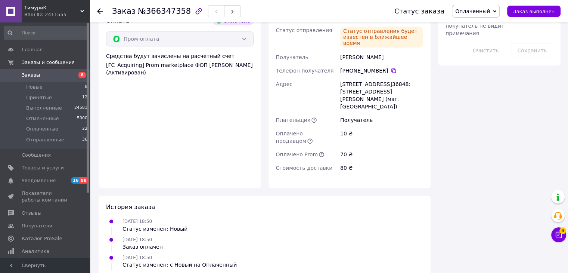
drag, startPoint x: 477, startPoint y: 171, endPoint x: 425, endPoint y: 253, distance: 97.0
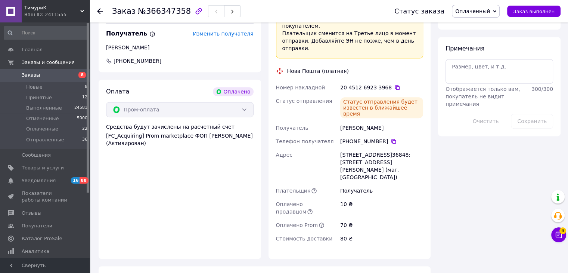
scroll to position [413, 0]
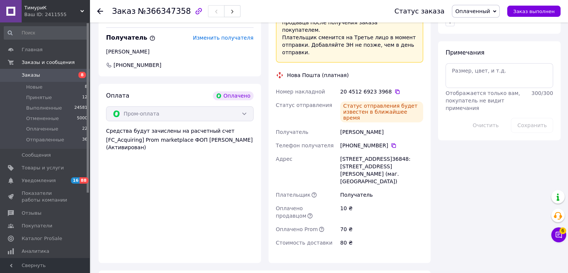
click at [486, 175] on div "Итого 4 товара 300 ₴ Доставка 80 ₴ Всего к оплате 300 ₴ Комиссия за заказ 74.84…" at bounding box center [500, 13] width 130 height 748
click at [479, 156] on div "Итого 4 товара 300 ₴ Доставка 80 ₴ Всего к оплате 300 ₴ Комиссия за заказ 74.84…" at bounding box center [500, 13] width 130 height 748
click at [65, 99] on li "Принятые 12" at bounding box center [46, 97] width 92 height 10
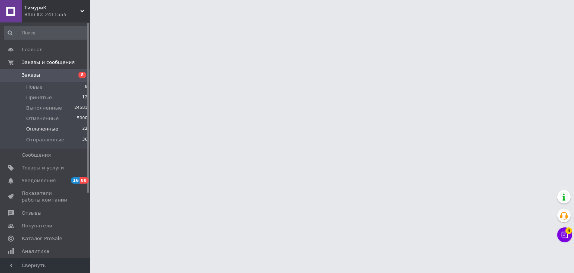
click at [64, 127] on li "Оплаченные 22" at bounding box center [46, 129] width 92 height 10
click at [52, 129] on span "Оплаченные" at bounding box center [42, 129] width 32 height 7
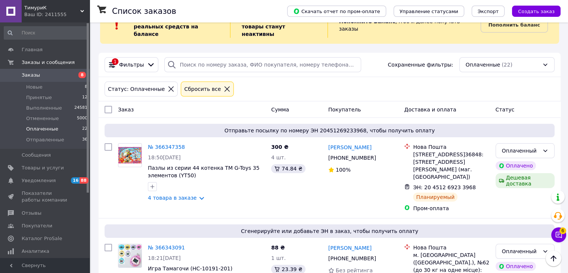
scroll to position [20, 0]
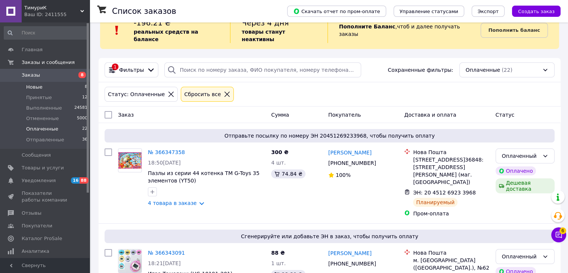
click at [33, 92] on li "Новые 8" at bounding box center [46, 87] width 92 height 10
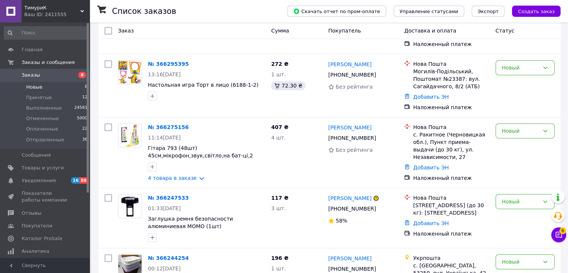
scroll to position [403, 0]
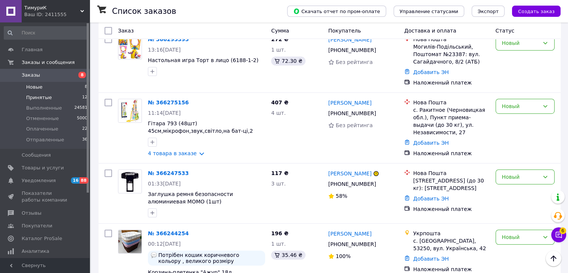
click at [36, 98] on span "Принятые" at bounding box center [39, 97] width 26 height 7
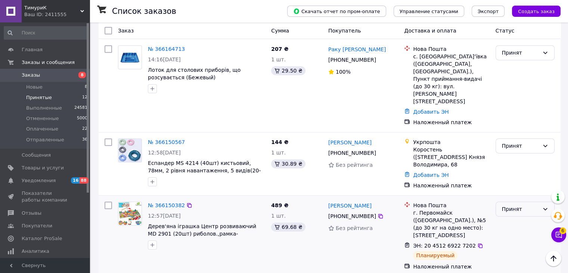
scroll to position [320, 0]
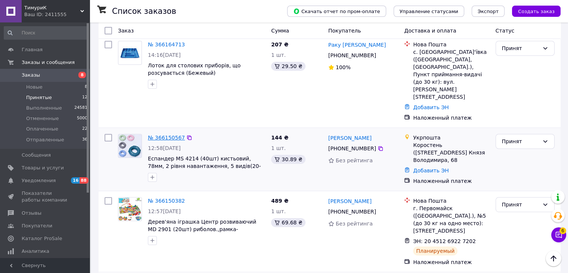
click at [175, 135] on link "№ 366150567" at bounding box center [166, 138] width 37 height 6
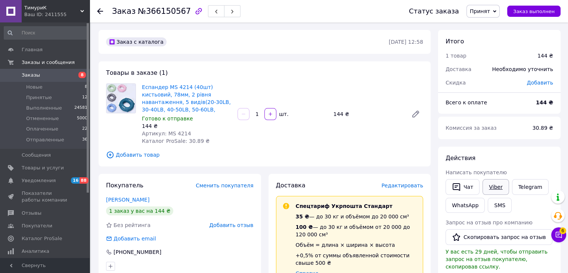
click at [494, 189] on link "Viber" at bounding box center [496, 187] width 26 height 16
drag, startPoint x: 525, startPoint y: 152, endPoint x: 518, endPoint y: 157, distance: 8.8
click at [522, 153] on div "Действия Написать покупателю   Чат Viber Telegram WhatsApp SMS Запрос на отзыв …" at bounding box center [499, 245] width 123 height 199
click at [463, 193] on button "Чат" at bounding box center [463, 187] width 34 height 16
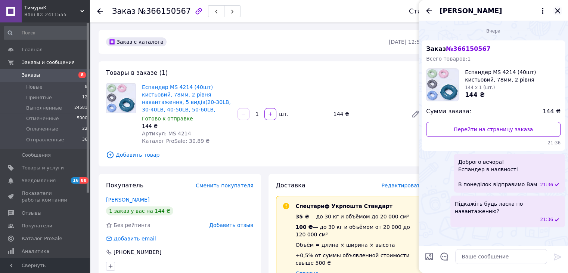
click at [558, 9] on icon "Закрыть" at bounding box center [557, 10] width 9 height 9
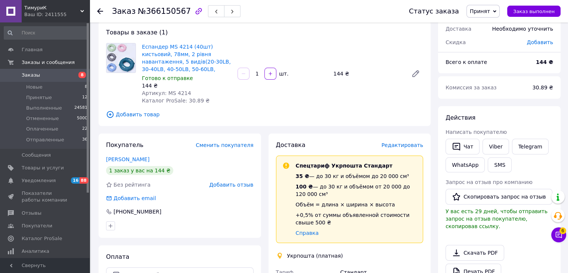
scroll to position [112, 0]
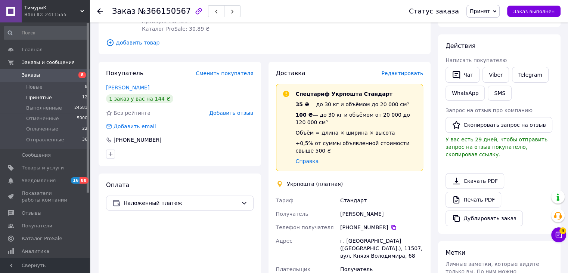
click at [62, 93] on li "Принятые 12" at bounding box center [46, 97] width 92 height 10
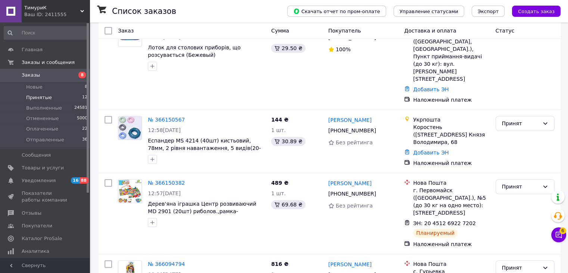
scroll to position [343, 0]
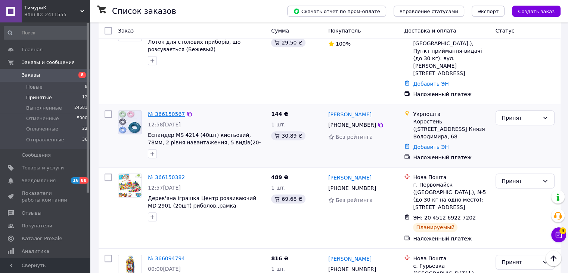
click at [160, 111] on link "№ 366150567" at bounding box center [166, 114] width 37 height 6
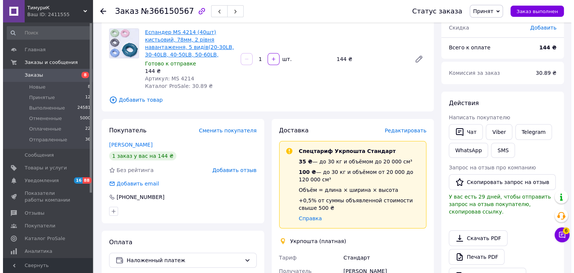
scroll to position [42, 0]
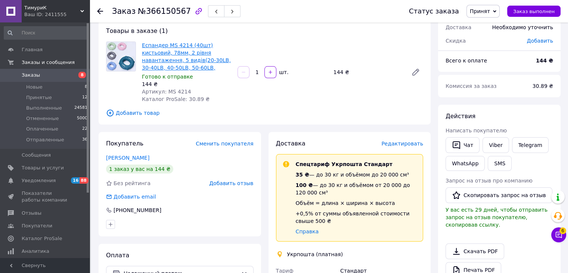
click at [166, 57] on link "Еспандер MS 4214 (40шт) кистьовий, 78мм, 2 рівня навантаження, 5 видів(20-30LB,…" at bounding box center [186, 56] width 89 height 28
click at [191, 62] on link "Еспандер MS 4214 (40шт) кистьовий, 78мм, 2 рівня навантаження, 5 видів(20-30LB,…" at bounding box center [186, 56] width 89 height 28
click at [407, 148] on div "Доставка Редактировать" at bounding box center [350, 143] width 148 height 9
click at [407, 144] on span "Редактировать" at bounding box center [403, 144] width 42 height 6
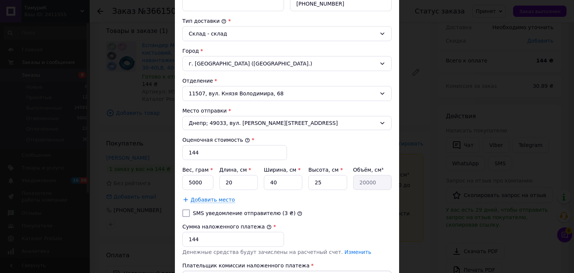
scroll to position [187, 0]
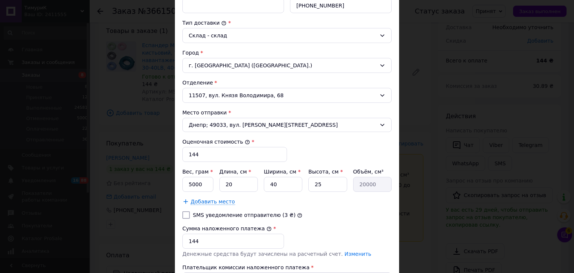
click at [185, 212] on input "SMS уведомление отправителю (3 ₴)" at bounding box center [185, 214] width 7 height 7
checkbox input "true"
click at [206, 177] on input "5000" at bounding box center [197, 184] width 31 height 15
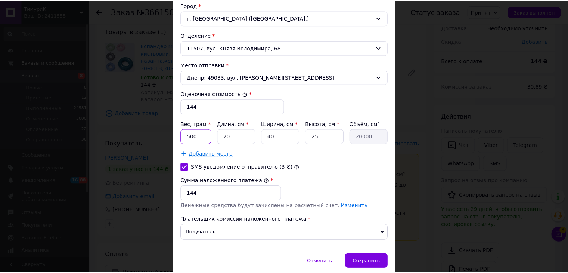
scroll to position [262, 0]
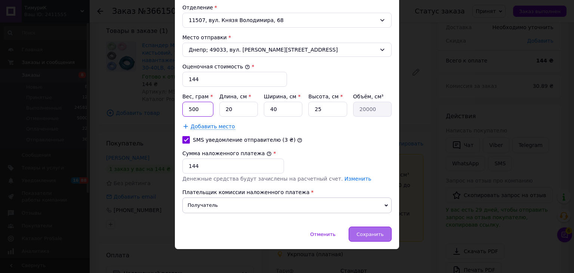
type input "500"
click at [371, 234] on span "Сохранить" at bounding box center [369, 234] width 27 height 6
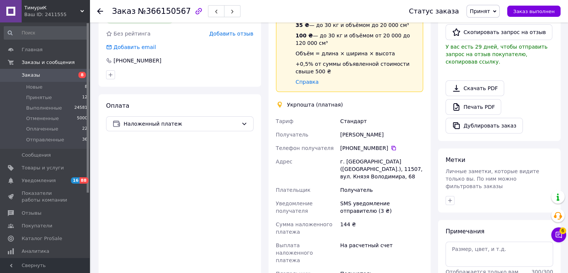
scroll to position [303, 0]
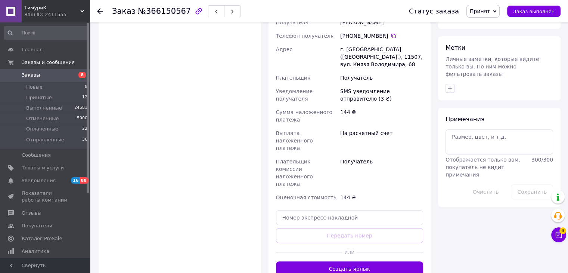
click at [360, 261] on button "Создать ярлык" at bounding box center [350, 268] width 148 height 15
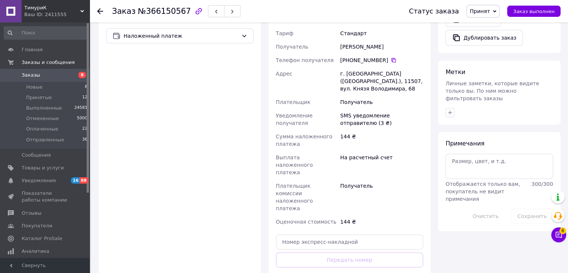
scroll to position [266, 0]
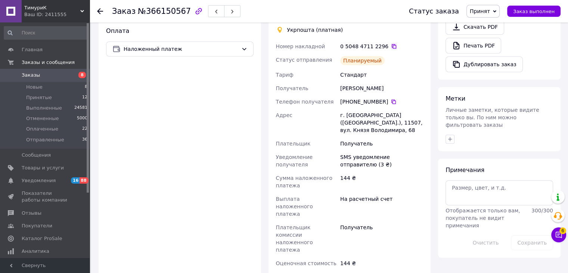
click at [391, 45] on icon at bounding box center [394, 46] width 6 height 6
click at [504, 139] on div "Итого 1 товар 144 ₴ Доставка 35 ₴ Скидка Добавить Всего к оплате 144 ₴ Комиссия…" at bounding box center [499, 11] width 123 height 494
click at [97, 9] on icon at bounding box center [100, 11] width 6 height 6
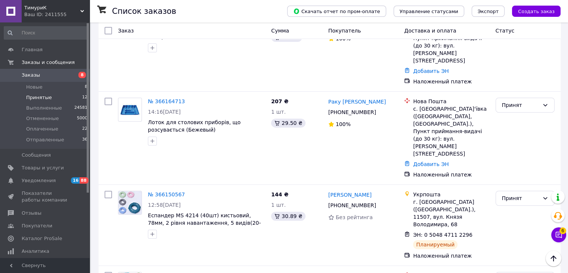
scroll to position [257, 0]
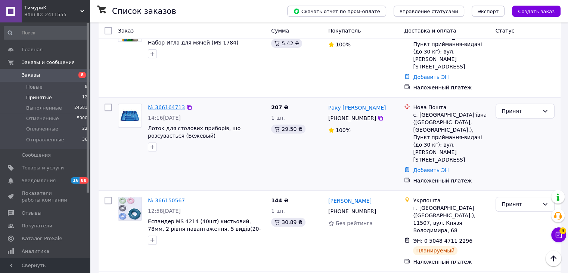
click at [169, 104] on link "№ 366164713" at bounding box center [166, 107] width 37 height 6
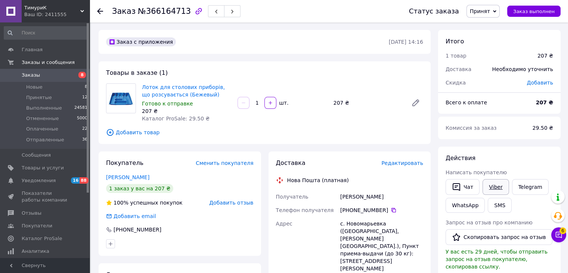
click at [499, 187] on link "Viber" at bounding box center [496, 187] width 26 height 16
click at [517, 149] on div "Действия Написать покупателю   Чат Viber Telegram WhatsApp SMS Запрос на отзыв …" at bounding box center [499, 245] width 123 height 199
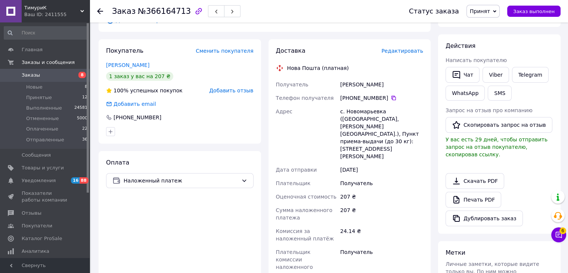
paste input "20451269236043"
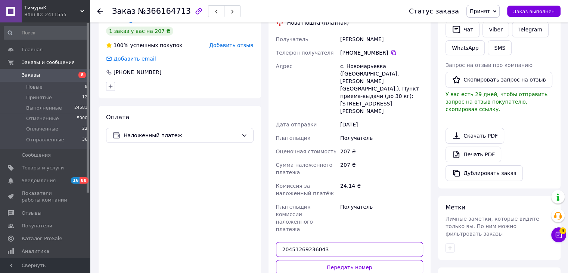
scroll to position [187, 0]
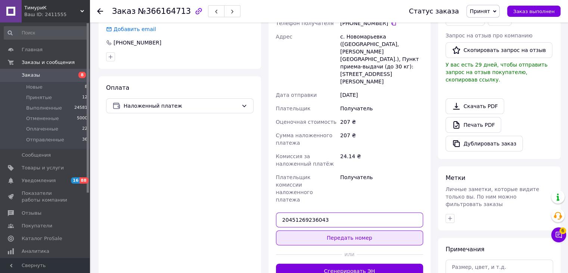
type input "20451269236043"
click at [348, 230] on button "Передать номер" at bounding box center [350, 237] width 148 height 15
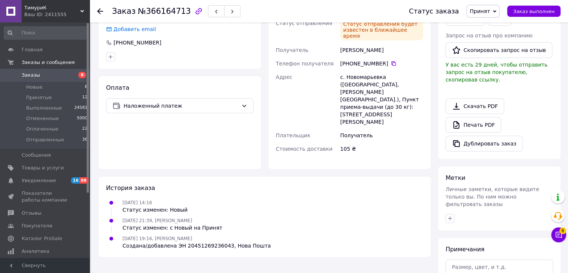
click at [546, 104] on div "Скачать PDF   Печать PDF   Дублировать заказ" at bounding box center [500, 124] width 108 height 53
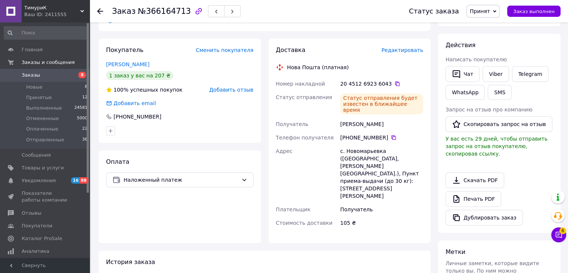
scroll to position [112, 0]
click at [100, 10] on icon at bounding box center [100, 11] width 6 height 6
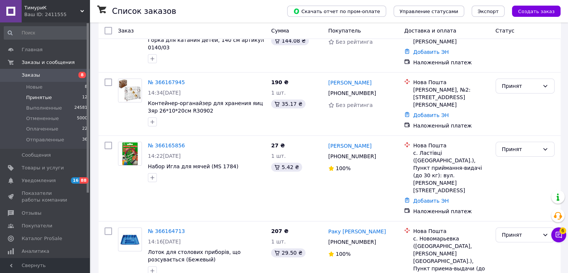
scroll to position [137, 0]
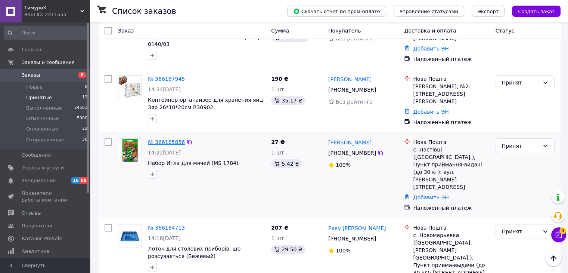
click at [165, 139] on link "№ 366165856" at bounding box center [166, 142] width 37 height 6
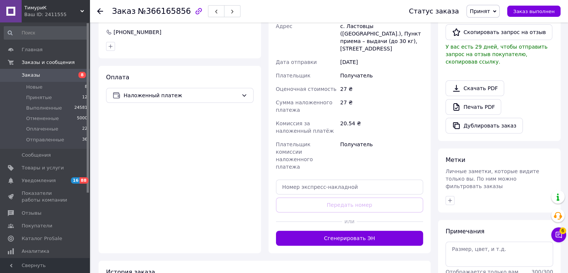
scroll to position [130, 0]
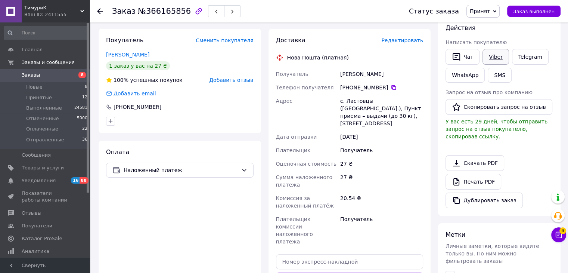
click at [492, 57] on link "Viber" at bounding box center [496, 57] width 26 height 16
click at [502, 155] on div "Скачать PDF   Печать PDF   Дублировать заказ" at bounding box center [500, 181] width 108 height 53
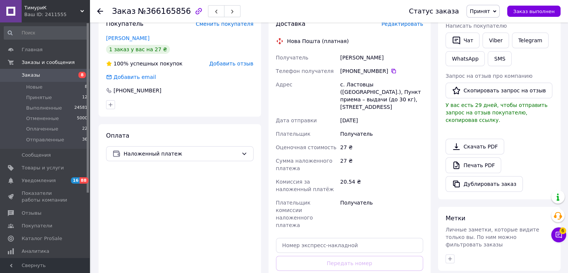
scroll to position [149, 0]
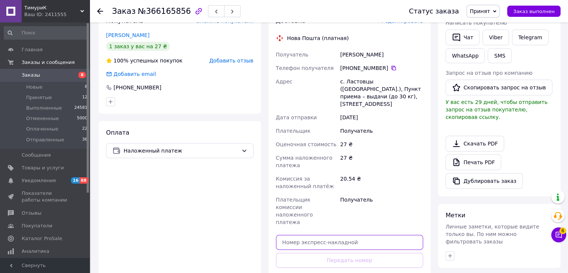
click at [312, 235] on input "text" at bounding box center [350, 242] width 148 height 15
paste input "20451269236780"
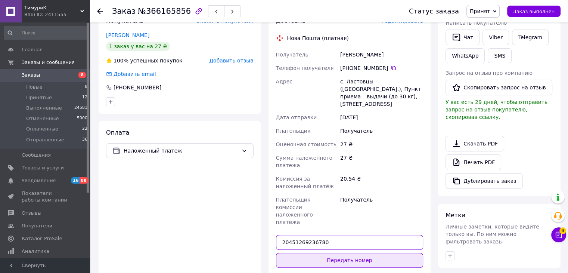
type input "20451269236780"
click at [324, 253] on button "Передать номер" at bounding box center [350, 260] width 148 height 15
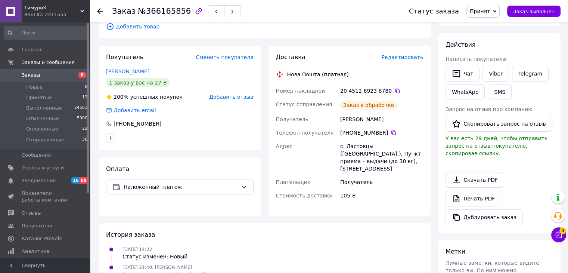
scroll to position [112, 0]
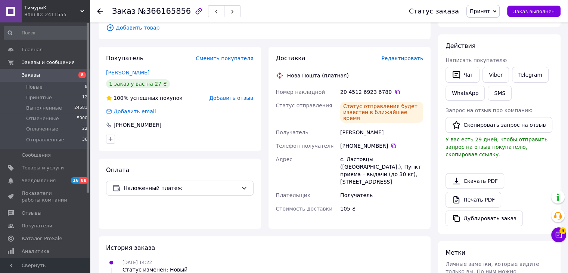
click at [550, 173] on div "Скачать PDF   Печать PDF   Дублировать заказ" at bounding box center [500, 199] width 108 height 53
click at [99, 9] on use at bounding box center [100, 11] width 6 height 6
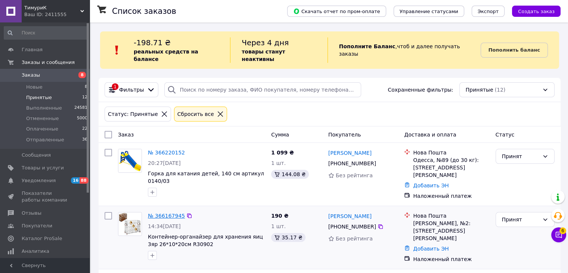
click at [160, 213] on link "№ 366167945" at bounding box center [166, 216] width 37 height 6
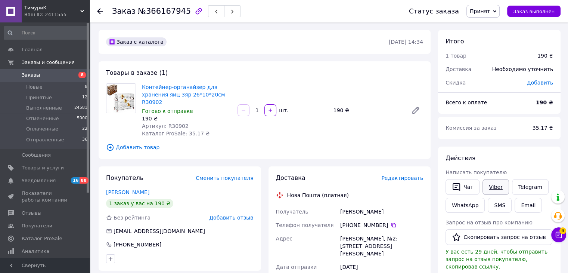
click at [494, 189] on link "Viber" at bounding box center [496, 187] width 26 height 16
click at [522, 132] on div "Комиссия за заказ" at bounding box center [484, 128] width 87 height 16
click at [101, 11] on icon at bounding box center [100, 11] width 6 height 6
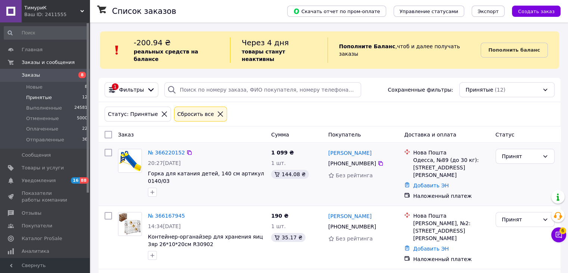
click at [493, 189] on div "Принят" at bounding box center [525, 174] width 65 height 57
click at [429, 246] on link "Добавить ЭН" at bounding box center [430, 249] width 35 height 6
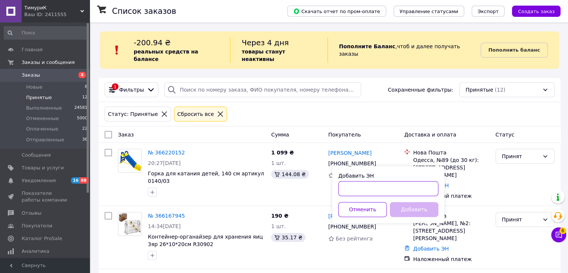
click at [362, 188] on input "Добавить ЭН" at bounding box center [389, 188] width 100 height 15
paste input "20451269237255"
type input "20451269237255"
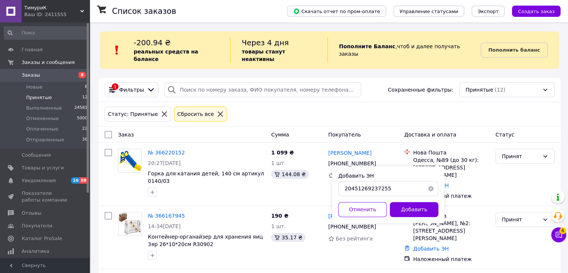
click at [407, 208] on button "Добавить" at bounding box center [414, 209] width 49 height 15
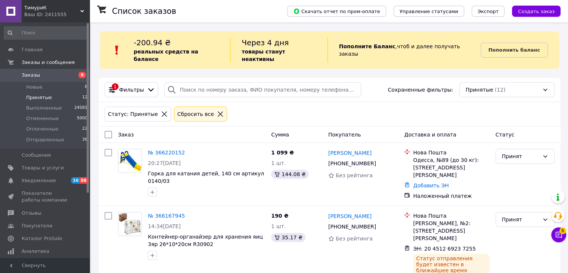
click at [495, 105] on div "Статус: Принятые Сбросить все" at bounding box center [329, 114] width 453 height 18
click at [160, 149] on link "№ 366220152" at bounding box center [166, 152] width 37 height 6
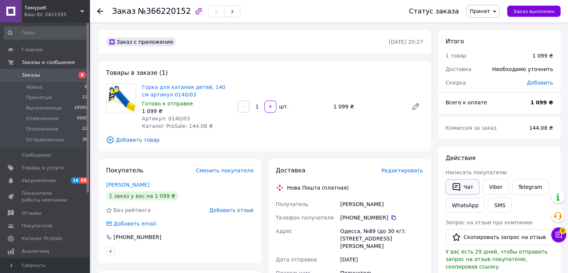
click at [476, 183] on button "Чат" at bounding box center [463, 187] width 34 height 16
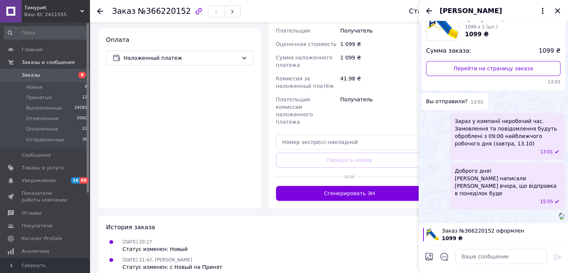
scroll to position [417, 0]
click at [331, 256] on div "[DATE] 21:42, [PERSON_NAME] Статус изменен: с Новый на Принят" at bounding box center [264, 263] width 323 height 15
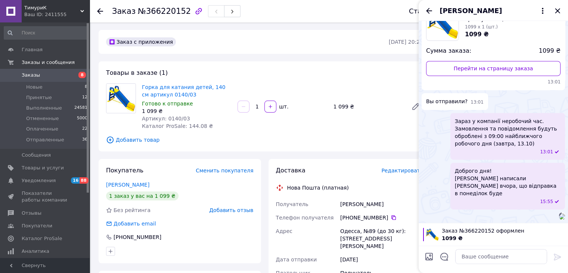
click at [552, 11] on div "[PERSON_NAME]" at bounding box center [493, 10] width 149 height 21
click at [556, 13] on icon "Закрыть" at bounding box center [557, 10] width 9 height 9
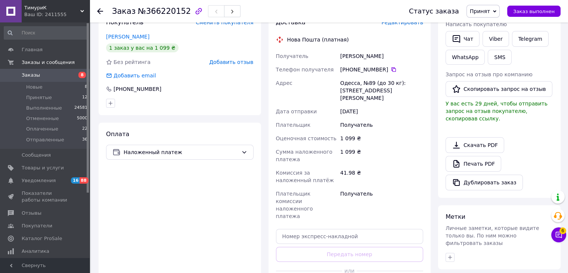
scroll to position [112, 0]
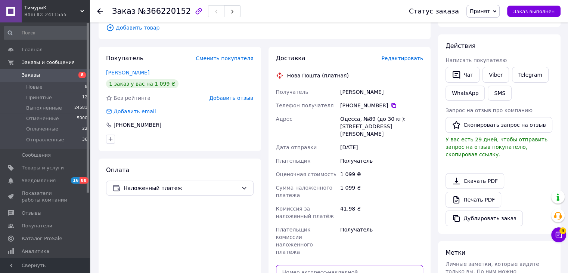
click at [317, 265] on input "text" at bounding box center [350, 272] width 148 height 15
paste input "20451269238191"
type input "20451269238191"
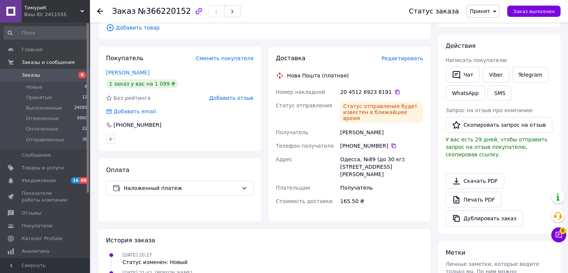
click at [541, 192] on div "Печать PDF" at bounding box center [500, 200] width 108 height 16
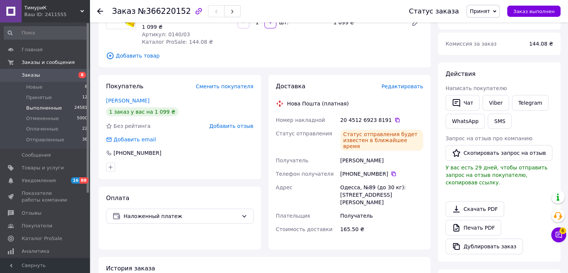
scroll to position [75, 0]
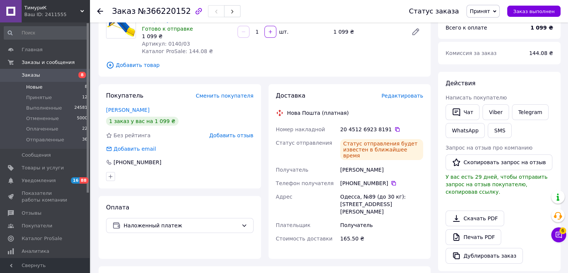
click at [52, 88] on li "Новые 8" at bounding box center [46, 87] width 92 height 10
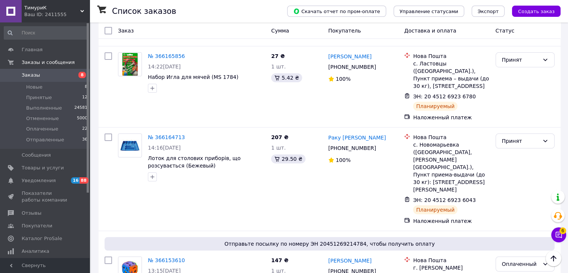
scroll to position [2884, 0]
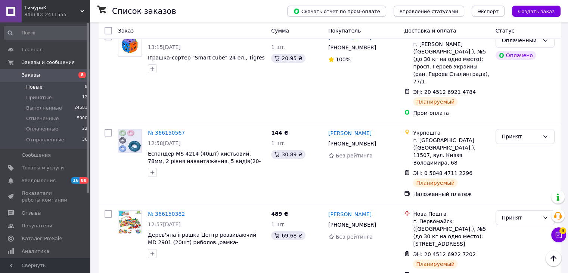
click at [57, 92] on li "Новые 8" at bounding box center [46, 87] width 92 height 10
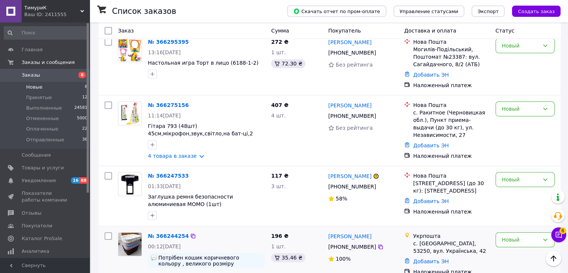
scroll to position [403, 0]
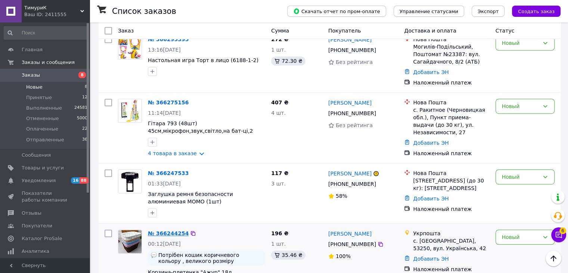
click at [164, 230] on link "№ 366244254" at bounding box center [168, 233] width 41 height 6
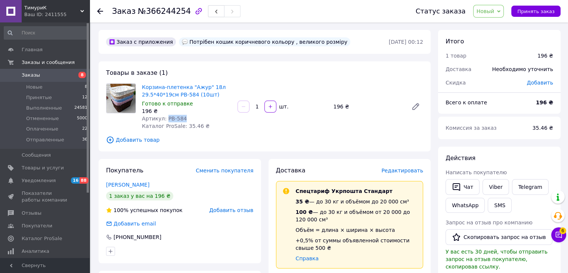
drag, startPoint x: 174, startPoint y: 116, endPoint x: 165, endPoint y: 118, distance: 8.7
click at [165, 118] on div "Артикул: PB-584" at bounding box center [187, 118] width 90 height 7
drag, startPoint x: 541, startPoint y: 8, endPoint x: 540, endPoint y: 35, distance: 26.9
click at [541, 9] on span "Принять заказ" at bounding box center [536, 12] width 37 height 6
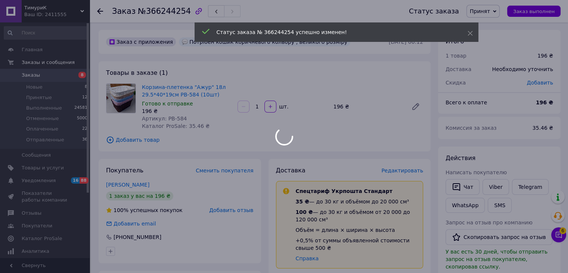
click at [495, 185] on div at bounding box center [284, 136] width 568 height 273
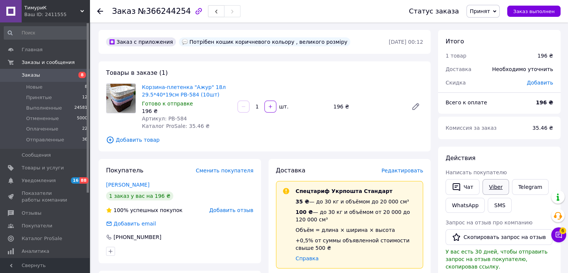
click at [488, 184] on link "Viber" at bounding box center [496, 187] width 26 height 16
click at [527, 153] on div "Действия Написать покупателю   Чат Viber Telegram WhatsApp SMS Запрос на отзыв …" at bounding box center [499, 245] width 123 height 199
click at [406, 170] on span "Редактировать" at bounding box center [403, 170] width 42 height 6
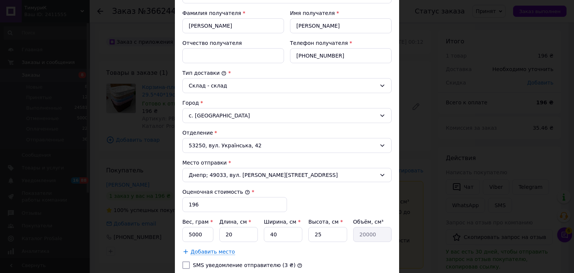
scroll to position [149, 0]
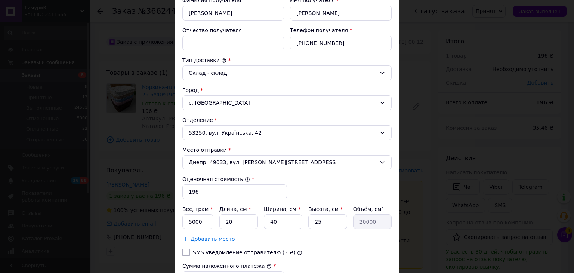
drag, startPoint x: 185, startPoint y: 247, endPoint x: 186, endPoint y: 241, distance: 6.1
click at [185, 244] on div "Тариф * Стандарт Плательщик * Получатель Фамилия получателя * [PERSON_NAME] Имя…" at bounding box center [286, 134] width 209 height 395
click at [190, 219] on input "5000" at bounding box center [197, 221] width 31 height 15
type input "1000"
click at [186, 253] on input "SMS уведомление отправителю (3 ₴)" at bounding box center [185, 251] width 7 height 7
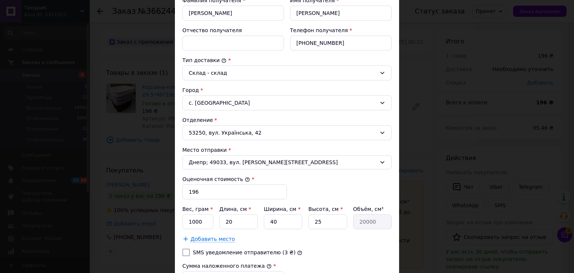
checkbox input "true"
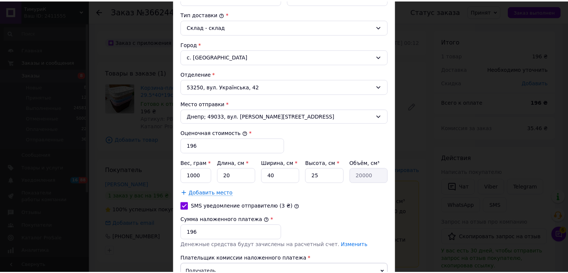
scroll to position [262, 0]
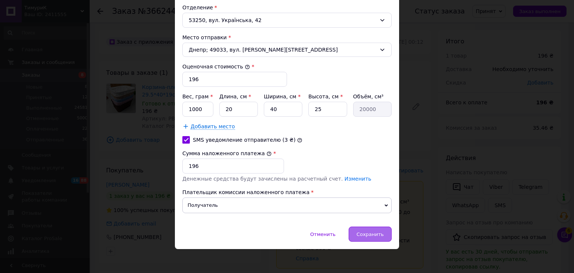
click at [371, 235] on div "Сохранить" at bounding box center [370, 233] width 43 height 15
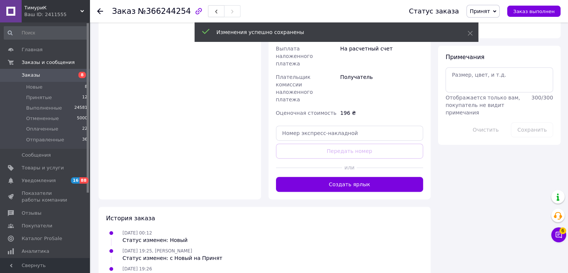
scroll to position [374, 0]
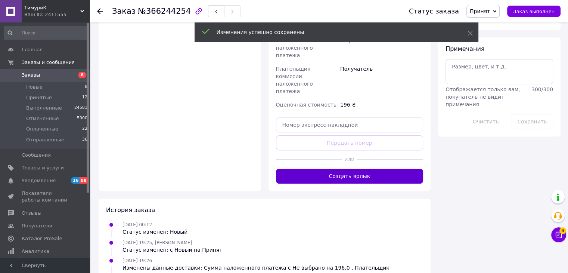
click at [346, 169] on button "Создать ярлык" at bounding box center [350, 176] width 148 height 15
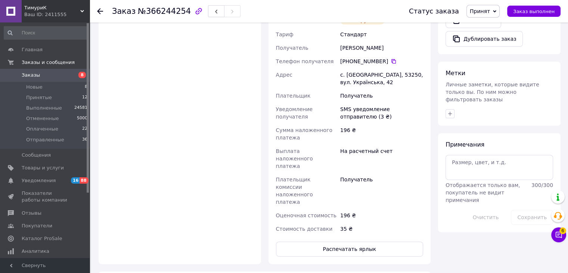
scroll to position [262, 0]
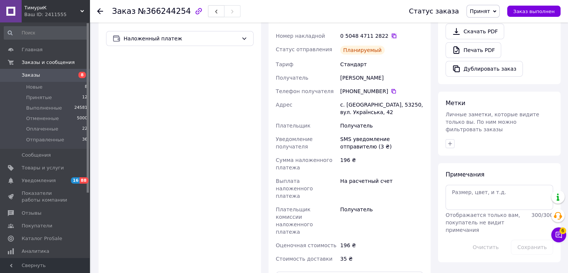
click at [391, 34] on icon at bounding box center [394, 36] width 6 height 6
click at [519, 138] on div at bounding box center [499, 144] width 111 height 12
click at [98, 6] on div at bounding box center [104, 11] width 15 height 22
click at [98, 9] on icon at bounding box center [100, 11] width 6 height 6
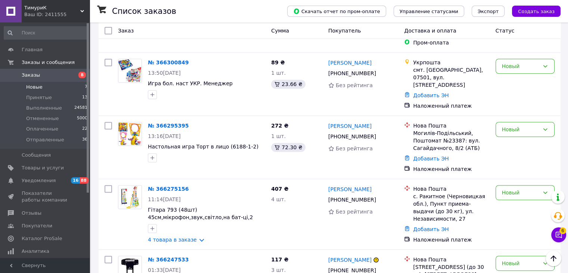
scroll to position [325, 0]
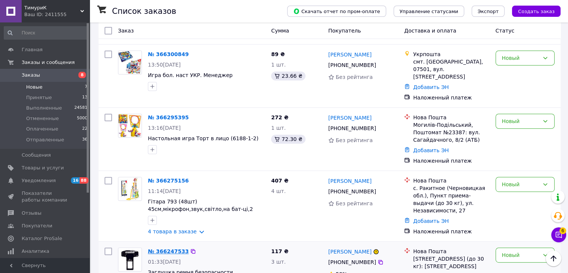
click at [158, 248] on link "№ 366247533" at bounding box center [168, 251] width 41 height 6
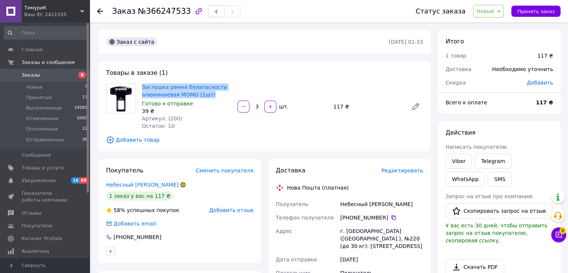
drag, startPoint x: 140, startPoint y: 87, endPoint x: 233, endPoint y: 98, distance: 93.6
click at [233, 98] on div "Заглушка ремня безопасности алюминиевая MOMO (1шт) Готово к отправке 39 ₴ Артик…" at bounding box center [187, 106] width 96 height 49
click at [465, 163] on link "Viber" at bounding box center [459, 161] width 26 height 15
click at [519, 129] on div "Действия" at bounding box center [500, 133] width 108 height 9
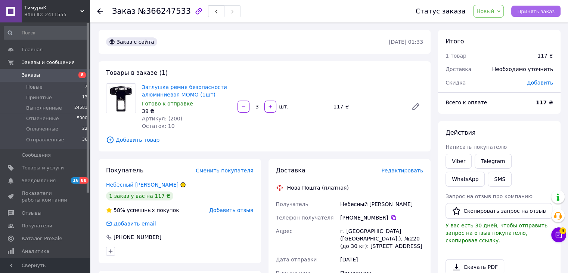
click at [540, 12] on span "Принять заказ" at bounding box center [536, 12] width 37 height 6
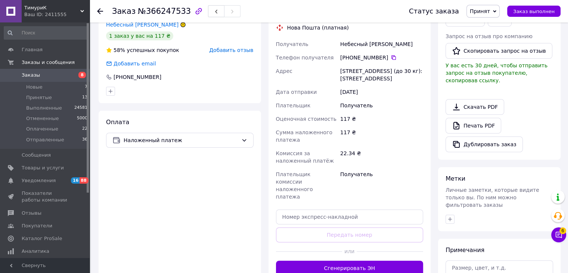
scroll to position [187, 0]
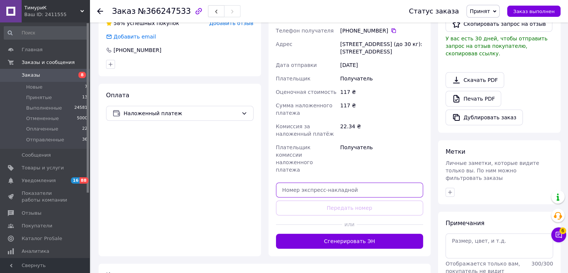
click at [309, 182] on input "text" at bounding box center [350, 189] width 148 height 15
paste input "20451269239476"
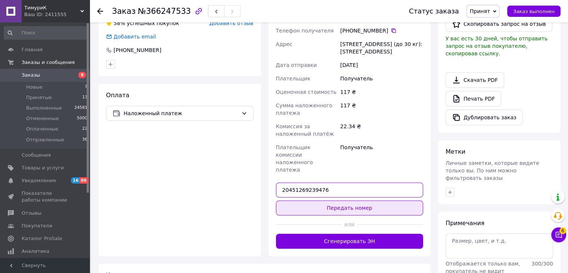
type input "20451269239476"
click at [331, 200] on button "Передать номер" at bounding box center [350, 207] width 148 height 15
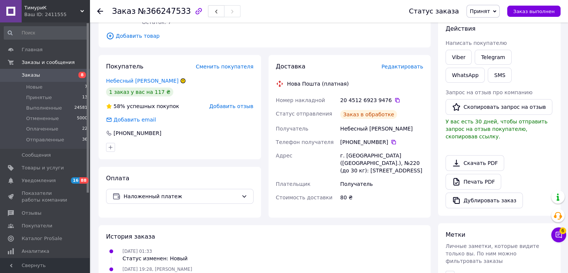
scroll to position [75, 0]
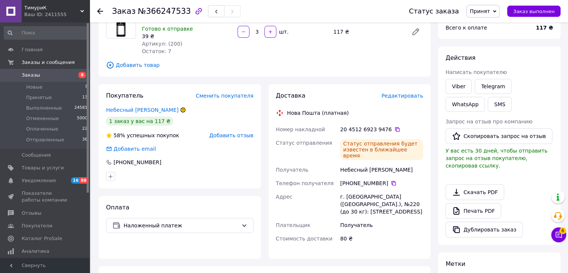
click at [100, 11] on icon at bounding box center [100, 11] width 6 height 6
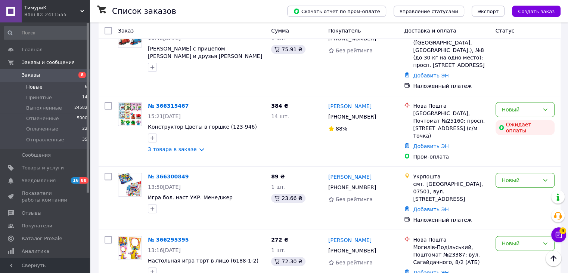
scroll to position [265, 0]
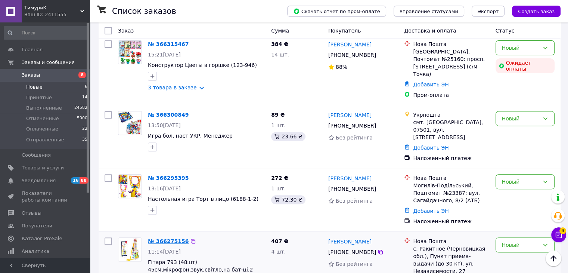
click at [166, 238] on link "№ 366275156" at bounding box center [168, 241] width 41 height 6
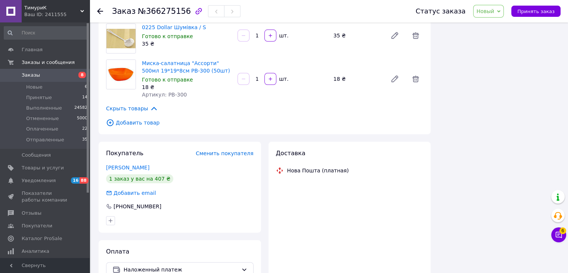
scroll to position [57, 0]
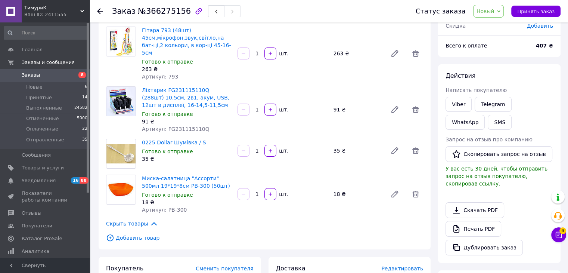
click at [187, 58] on div "Готово к отправке" at bounding box center [187, 61] width 90 height 7
drag, startPoint x: 141, startPoint y: 31, endPoint x: 166, endPoint y: 31, distance: 25.4
click at [166, 31] on div "Гітара 793 (48шт) 45см,мікрофон,звук,світло,на бат-ці,2 кольори, в кор-ці 45-16…" at bounding box center [187, 53] width 96 height 57
drag, startPoint x: 200, startPoint y: 122, endPoint x: 166, endPoint y: 125, distance: 34.5
click at [166, 125] on div "Ліхтарик FG231115110Q (288шт) 10,5см, 2в1, акум, USB, 12шт в дисплеї, 16-14,5-1…" at bounding box center [187, 109] width 96 height 49
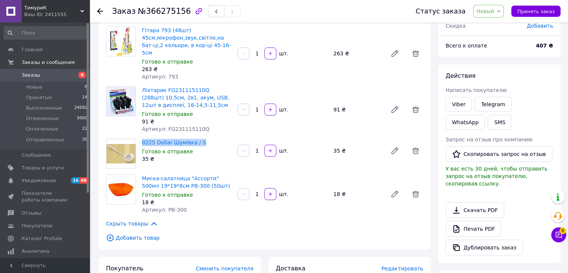
drag, startPoint x: 140, startPoint y: 136, endPoint x: 207, endPoint y: 136, distance: 66.5
click at [207, 137] on div "0225 Dollar Шумівка / S Готово к отправке 35 ₴" at bounding box center [187, 150] width 96 height 27
drag, startPoint x: 141, startPoint y: 180, endPoint x: 184, endPoint y: 180, distance: 43.3
click at [184, 180] on div "Миска-салатница "Ассорти" 500мл 19*19*8см PB-300 (50шт) Готово к отправке 18 ₴ …" at bounding box center [187, 194] width 96 height 42
click at [539, 3] on div "Статус заказа Новый Принят Выполнен Отменен Оплаченный Отправленные Принять зак…" at bounding box center [481, 11] width 160 height 22
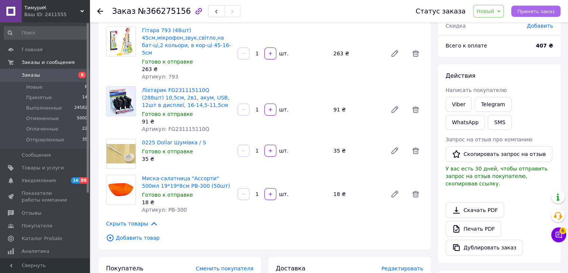
click at [537, 11] on span "Принять заказ" at bounding box center [536, 12] width 37 height 6
click at [494, 120] on div "Viber Telegram WhatsApp SMS" at bounding box center [499, 113] width 111 height 36
click at [463, 105] on link "Viber" at bounding box center [459, 104] width 26 height 15
click at [499, 75] on div "Действия" at bounding box center [500, 76] width 108 height 9
click at [99, 9] on use at bounding box center [100, 11] width 6 height 6
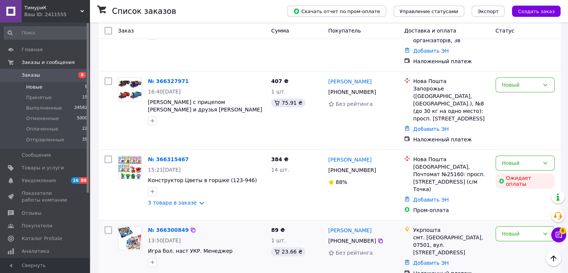
scroll to position [187, 0]
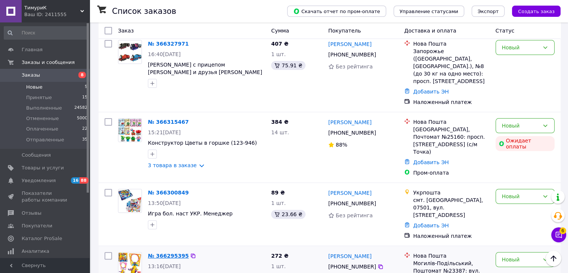
click at [168, 253] on link "№ 366295395" at bounding box center [168, 256] width 41 height 6
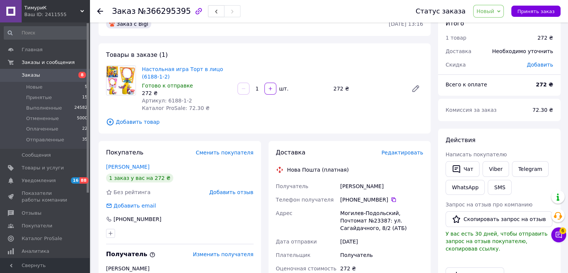
scroll to position [15, 0]
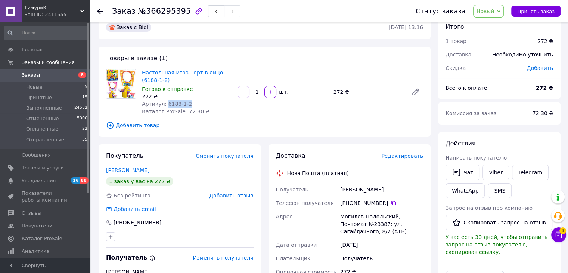
drag, startPoint x: 191, startPoint y: 104, endPoint x: 165, endPoint y: 103, distance: 25.8
click at [165, 103] on div "Артикул: 6188-1-2" at bounding box center [187, 103] width 90 height 7
click at [498, 170] on link "Viber" at bounding box center [496, 172] width 26 height 16
click at [501, 138] on div "Действия Написать покупателю   Чат Viber Telegram WhatsApp SMS Запрос на отзыв …" at bounding box center [499, 231] width 123 height 199
click at [530, 16] on button "Принять заказ" at bounding box center [536, 11] width 49 height 11
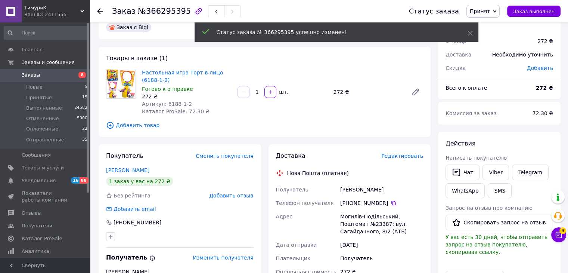
click at [102, 13] on icon at bounding box center [100, 11] width 6 height 6
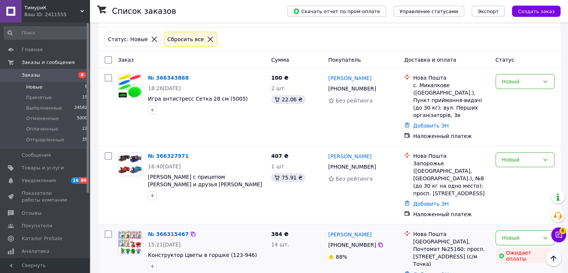
scroll to position [193, 0]
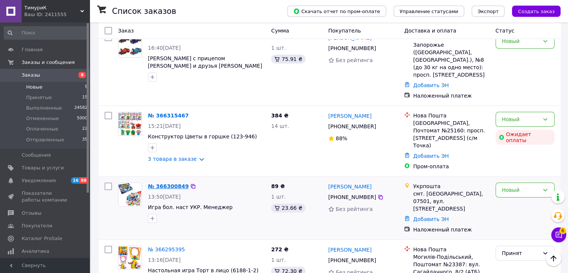
click at [158, 183] on link "№ 366300849" at bounding box center [168, 186] width 41 height 6
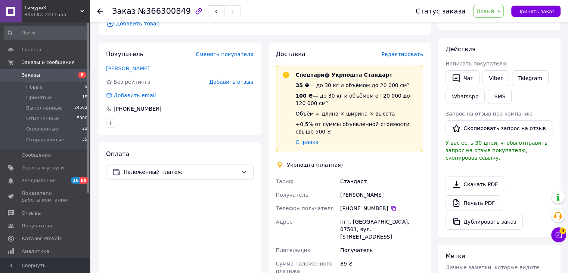
scroll to position [44, 0]
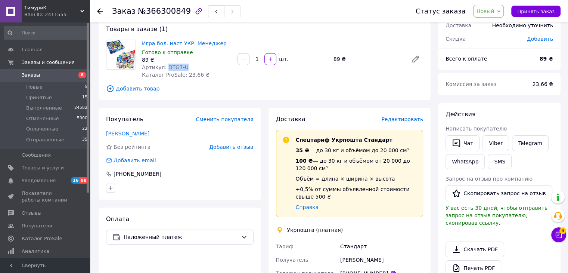
drag, startPoint x: 184, startPoint y: 66, endPoint x: 163, endPoint y: 69, distance: 20.8
click at [163, 69] on div "Артикул: DTG7-U" at bounding box center [187, 67] width 90 height 7
drag, startPoint x: 541, startPoint y: 9, endPoint x: 535, endPoint y: 30, distance: 21.9
click at [542, 9] on span "Принять заказ" at bounding box center [536, 12] width 37 height 6
drag, startPoint x: 532, startPoint y: 108, endPoint x: 529, endPoint y: 115, distance: 8.2
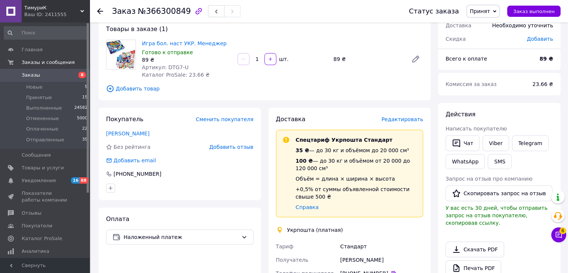
click at [532, 108] on div "Действия Написать покупателю   Чат Viber Telegram WhatsApp SMS Запрос на отзыв …" at bounding box center [499, 202] width 123 height 199
click at [496, 144] on link "Viber" at bounding box center [496, 143] width 26 height 16
click at [496, 143] on link "Viber" at bounding box center [496, 143] width 26 height 16
click at [513, 125] on div "Написать покупателю" at bounding box center [500, 128] width 108 height 7
click at [102, 12] on icon at bounding box center [100, 11] width 6 height 6
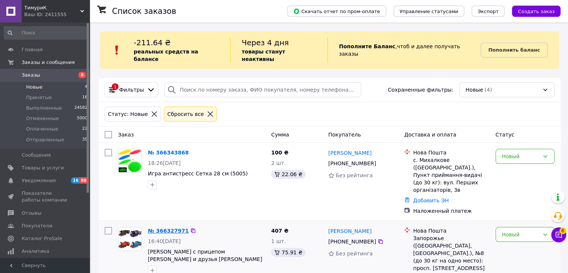
click at [167, 228] on link "№ 366327971" at bounding box center [168, 231] width 41 height 6
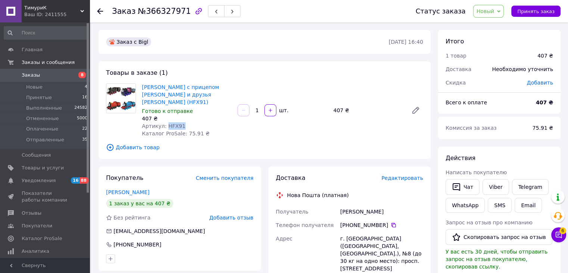
drag, startPoint x: 184, startPoint y: 119, endPoint x: 163, endPoint y: 119, distance: 20.6
click at [163, 122] on div "Артикул: HFX91" at bounding box center [187, 125] width 90 height 7
click at [492, 187] on link "Viber" at bounding box center [496, 187] width 26 height 16
click at [520, 128] on div "Комиссия за заказ" at bounding box center [484, 128] width 87 height 16
click at [101, 9] on icon at bounding box center [100, 11] width 6 height 6
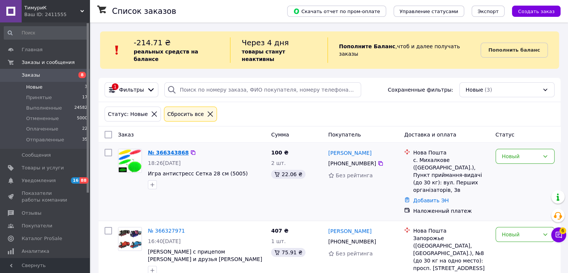
click at [164, 149] on link "№ 366343868" at bounding box center [168, 152] width 41 height 6
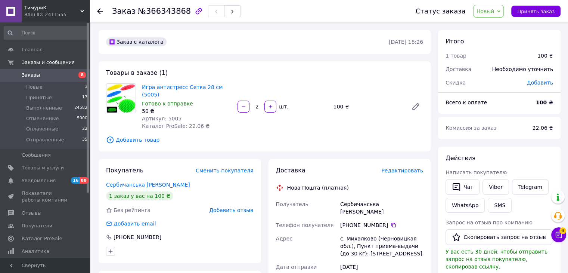
drag, startPoint x: 175, startPoint y: 106, endPoint x: 180, endPoint y: 111, distance: 6.9
click at [176, 107] on div "Игра антистресс Сетка 28 см (5005) Готово к отправке 50 ₴ Артикул: 5005 Каталог…" at bounding box center [187, 106] width 96 height 49
click at [534, 7] on button "Принять заказ" at bounding box center [536, 11] width 49 height 11
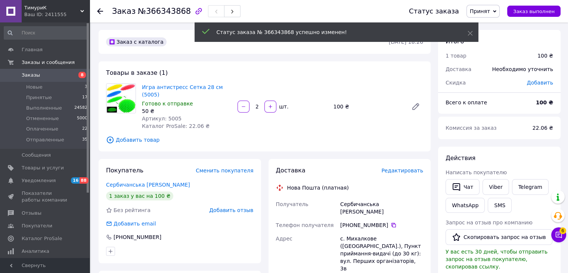
click at [490, 175] on div "Написать покупателю" at bounding box center [500, 172] width 108 height 7
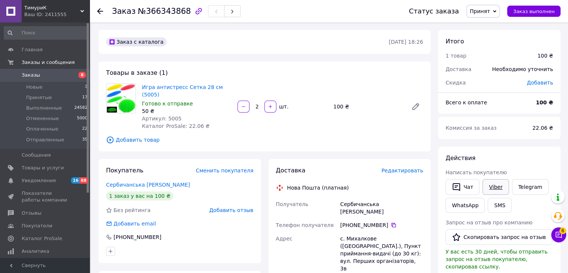
click at [491, 185] on link "Viber" at bounding box center [496, 187] width 26 height 16
click at [533, 148] on div "Действия Написать покупателю   Чат Viber Telegram WhatsApp SMS Запрос на отзыв …" at bounding box center [499, 245] width 123 height 199
click at [41, 90] on span "Новые" at bounding box center [34, 87] width 16 height 7
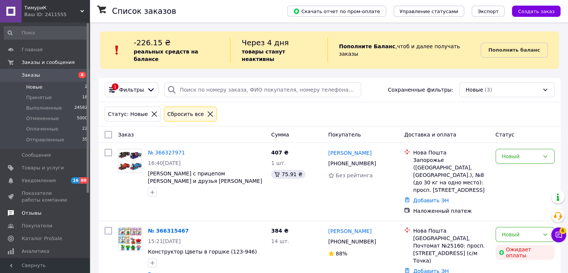
click at [37, 207] on link "Отзывы" at bounding box center [46, 213] width 92 height 13
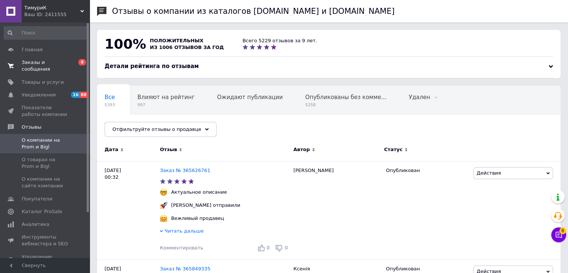
click at [24, 62] on span "Заказы и сообщения" at bounding box center [45, 65] width 47 height 13
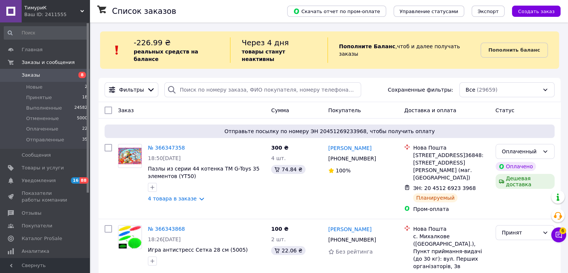
click at [38, 80] on link "Заказы 8" at bounding box center [46, 75] width 92 height 13
click at [39, 80] on link "Заказы 8" at bounding box center [46, 75] width 92 height 13
click at [41, 92] on li "Принятые 18" at bounding box center [46, 97] width 92 height 10
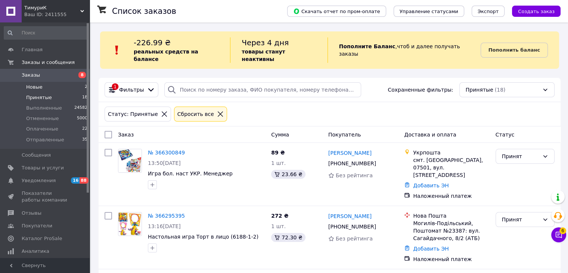
click at [61, 86] on li "Новые 2" at bounding box center [46, 87] width 92 height 10
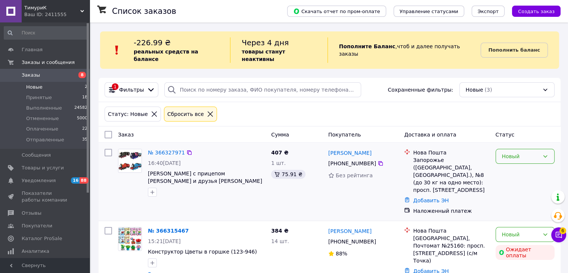
click at [511, 152] on div "Новый" at bounding box center [520, 156] width 37 height 8
click at [517, 165] on li "Принят" at bounding box center [525, 164] width 58 height 13
click at [567, 232] on div "Список заказов Скачать отчет по пром-оплате Управление статусами Экспорт Создат…" at bounding box center [329, 160] width 477 height 276
click at [166, 228] on link "№ 366315467" at bounding box center [168, 231] width 41 height 6
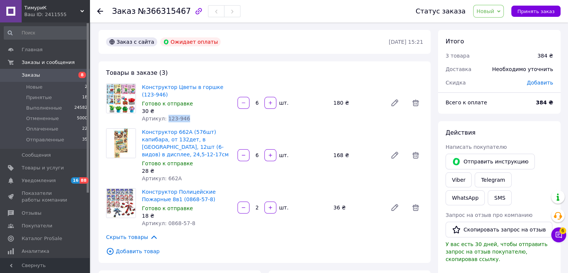
drag, startPoint x: 184, startPoint y: 120, endPoint x: 166, endPoint y: 121, distance: 18.4
click at [166, 121] on div "Артикул: 123-946" at bounding box center [187, 118] width 90 height 7
drag, startPoint x: 182, startPoint y: 168, endPoint x: 164, endPoint y: 174, distance: 18.3
click at [164, 175] on div "Артикул: 662A" at bounding box center [187, 178] width 90 height 7
drag, startPoint x: 191, startPoint y: 214, endPoint x: 166, endPoint y: 218, distance: 25.7
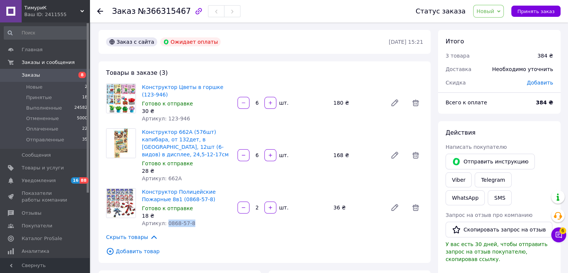
click at [164, 219] on div "Артикул: 0868-57-8" at bounding box center [187, 222] width 90 height 7
click at [530, 10] on span "Принять заказ" at bounding box center [536, 12] width 37 height 6
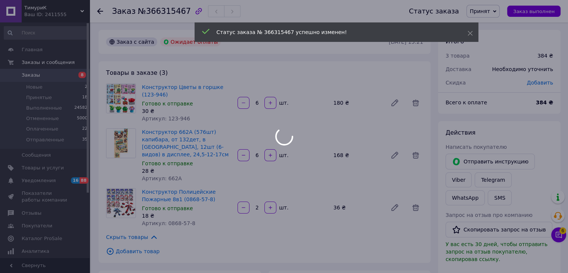
click at [462, 182] on div at bounding box center [284, 136] width 568 height 273
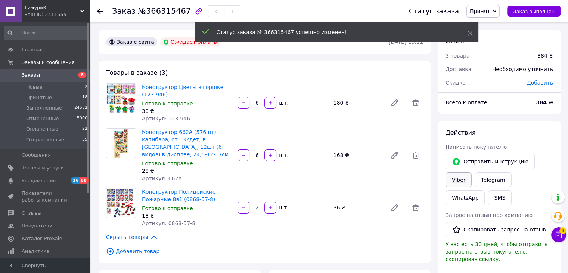
click at [457, 179] on link "Viber" at bounding box center [459, 179] width 26 height 15
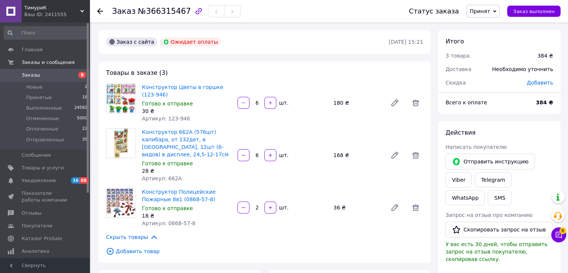
drag, startPoint x: 510, startPoint y: 111, endPoint x: 157, endPoint y: 167, distance: 357.5
click at [510, 111] on div "Всего к оплате 384 ₴" at bounding box center [499, 106] width 123 height 15
click at [51, 89] on li "Новые 2" at bounding box center [46, 87] width 92 height 10
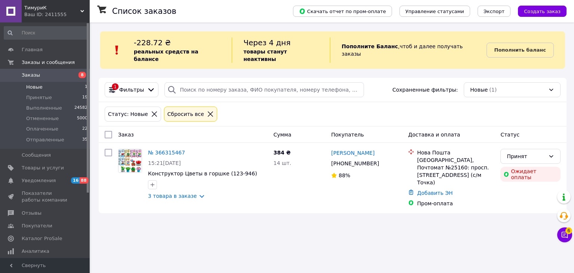
click at [43, 90] on li "Новые 1" at bounding box center [46, 87] width 92 height 10
click at [563, 229] on button "Чат с покупателем 6" at bounding box center [564, 234] width 15 height 15
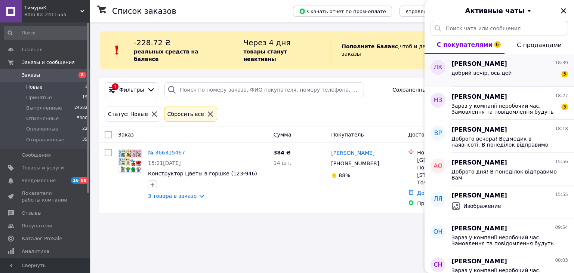
click at [515, 70] on div "добрий вечір, ось цей 3" at bounding box center [509, 74] width 117 height 12
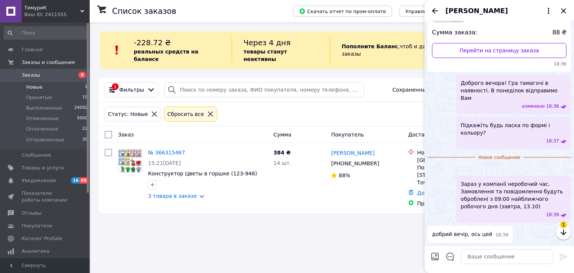
scroll to position [122, 0]
click at [501, 257] on textarea at bounding box center [507, 256] width 92 height 15
type textarea "Добре. Гарного вечора!"
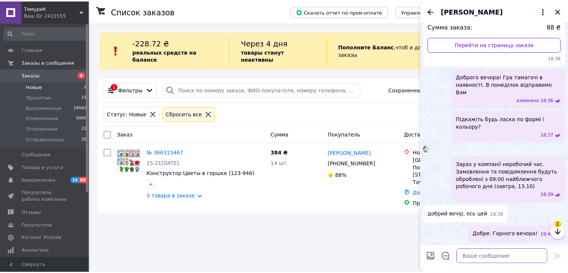
scroll to position [175, 0]
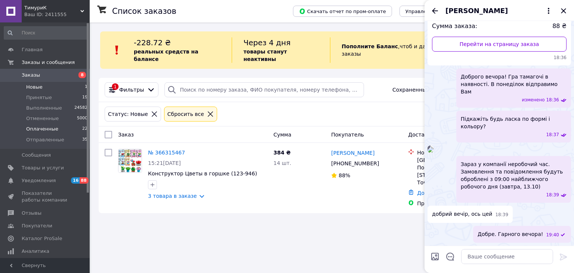
click at [36, 129] on span "Оплаченные" at bounding box center [42, 129] width 32 height 7
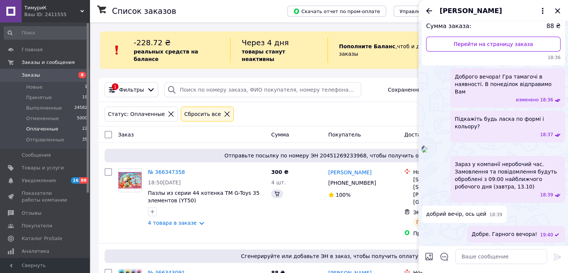
click at [563, 12] on div "[PERSON_NAME]" at bounding box center [493, 10] width 149 height 21
click at [558, 8] on icon "Закрыть" at bounding box center [557, 10] width 9 height 9
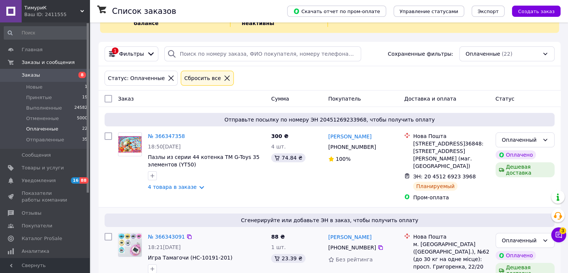
scroll to position [112, 0]
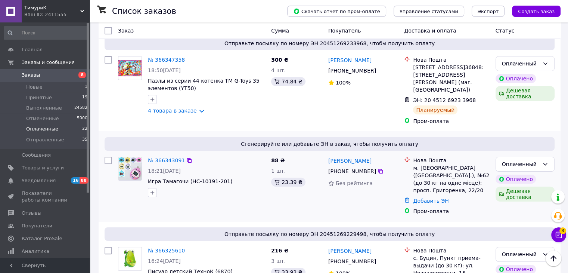
click at [422, 195] on div "Добавить ЭН" at bounding box center [451, 200] width 79 height 10
click at [421, 198] on link "Добавить ЭН" at bounding box center [430, 201] width 35 height 6
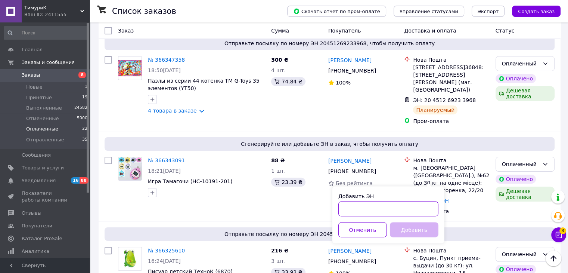
click at [360, 202] on input "Добавить ЭН" at bounding box center [389, 208] width 100 height 15
paste input "20451269242782"
type input "20451269242782"
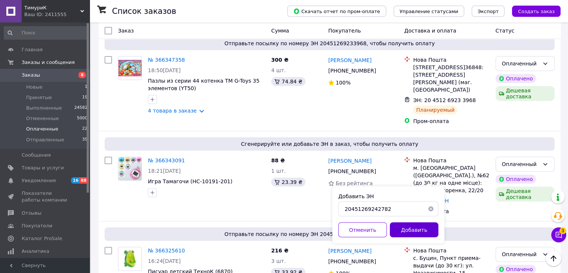
click at [404, 232] on button "Добавить" at bounding box center [414, 229] width 49 height 15
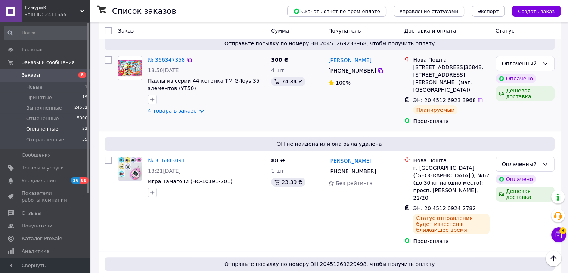
click at [526, 110] on div "Оплаченный Оплачено Дешевая доставка" at bounding box center [525, 90] width 65 height 75
click at [35, 84] on span "Новые" at bounding box center [34, 87] width 16 height 7
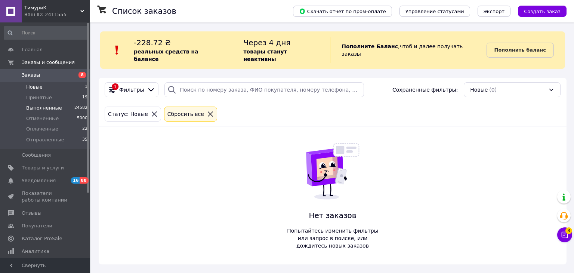
click at [43, 106] on span "Выполненные" at bounding box center [44, 108] width 36 height 7
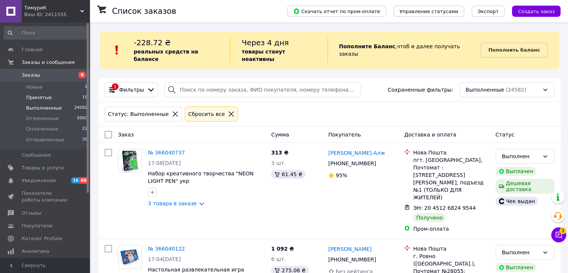
click at [51, 99] on li "Принятые 19" at bounding box center [46, 97] width 92 height 10
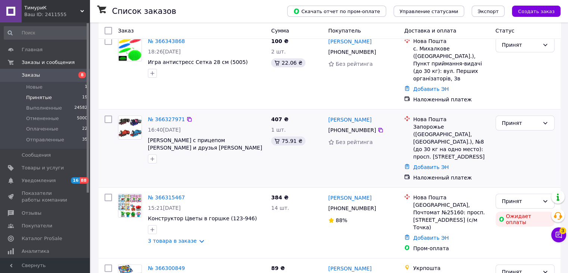
scroll to position [112, 0]
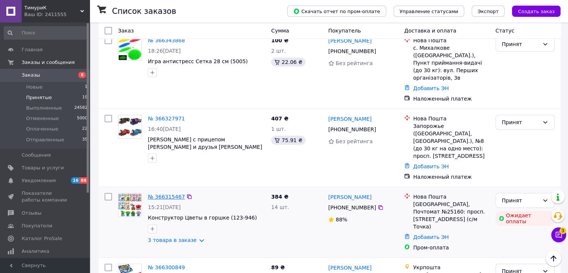
click at [164, 194] on link "№ 366315467" at bounding box center [166, 197] width 37 height 6
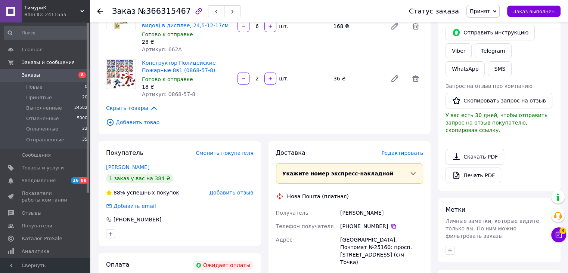
scroll to position [149, 0]
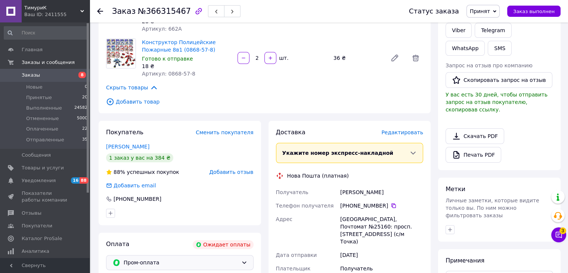
click at [175, 258] on span "Пром-оплата" at bounding box center [181, 262] width 115 height 8
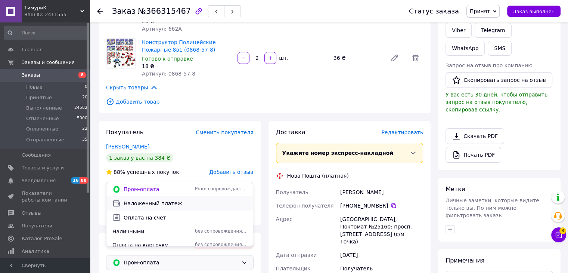
click at [150, 205] on span "Наложенный платеж" at bounding box center [185, 203] width 123 height 7
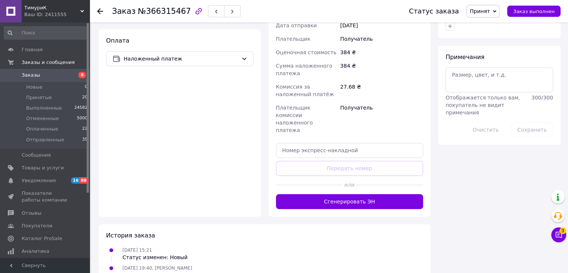
scroll to position [354, 0]
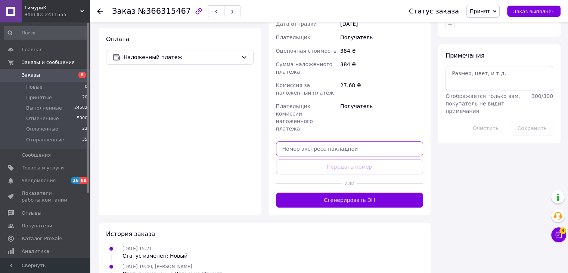
click at [309, 141] on input "text" at bounding box center [350, 148] width 148 height 15
paste input "20451269243755"
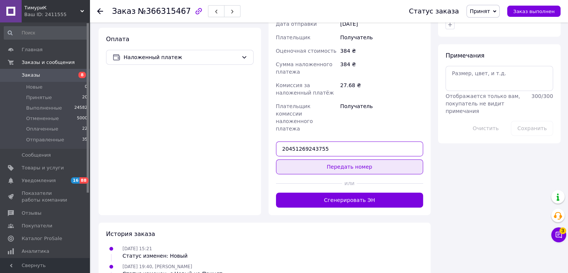
type input "20451269243755"
click at [342, 159] on button "Передать номер" at bounding box center [350, 166] width 148 height 15
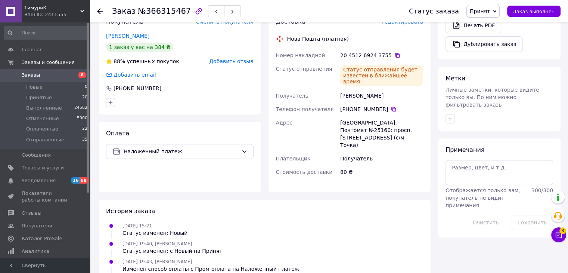
scroll to position [265, 0]
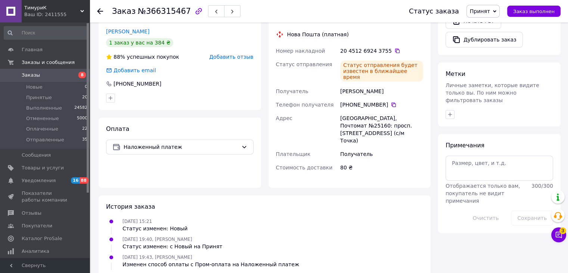
click at [501, 245] on div "Итого 3 товара 384 ₴ Доставка 80 ₴ Скидка Добавить Всего к оплате 384 ₴ Действи…" at bounding box center [500, 29] width 130 height 528
click at [525, 238] on div "Итого 3 товара 384 ₴ Доставка 80 ₴ Скидка Добавить Всего к оплате 384 ₴ Действи…" at bounding box center [500, 29] width 130 height 528
click at [562, 234] on icon at bounding box center [558, 234] width 7 height 7
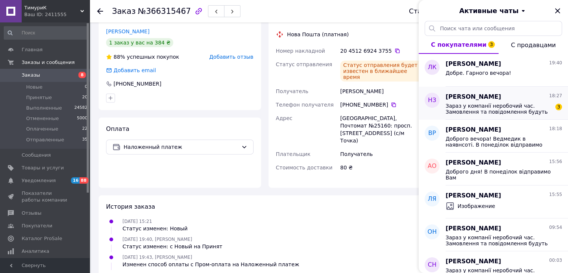
click at [512, 112] on span "Зараз у компанії неробочий час. Замовлення та повідомлення будуть оброблені з 0…" at bounding box center [499, 109] width 106 height 12
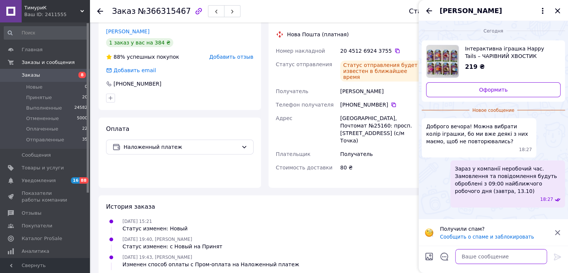
click at [511, 262] on textarea at bounding box center [502, 256] width 92 height 15
type textarea "Доброго вечора! Так"
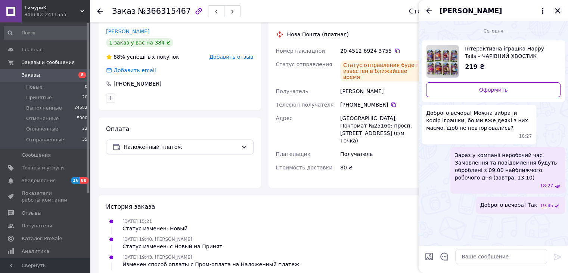
click at [560, 10] on icon "Закрыть" at bounding box center [557, 10] width 9 height 9
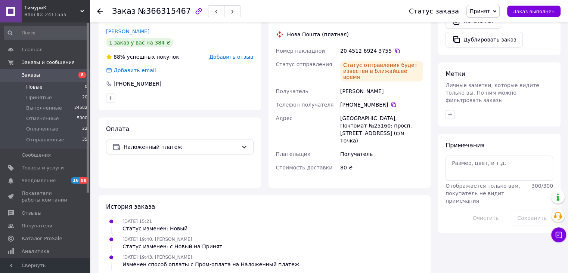
click at [32, 90] on li "Новые 0" at bounding box center [46, 87] width 92 height 10
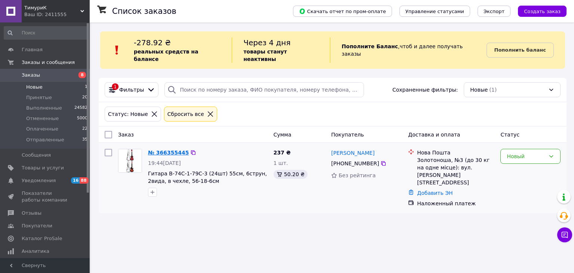
click at [150, 149] on link "№ 366355445" at bounding box center [168, 152] width 41 height 6
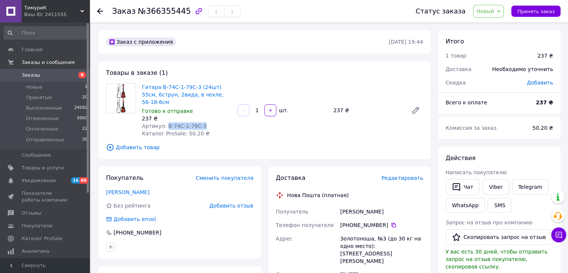
drag, startPoint x: 200, startPoint y: 118, endPoint x: 164, endPoint y: 118, distance: 35.9
click at [164, 122] on div "Артикул: B-74C-1-79C-3" at bounding box center [187, 125] width 90 height 7
click at [43, 171] on span "Товары и услуги" at bounding box center [43, 167] width 42 height 7
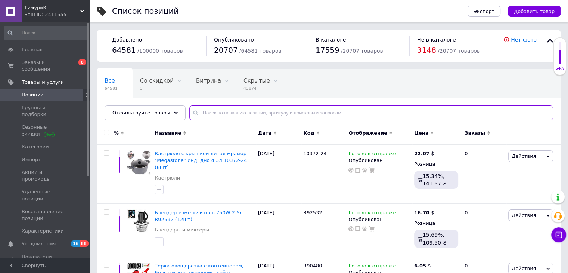
click at [193, 109] on input "text" at bounding box center [371, 112] width 364 height 15
paste input "B-74C-1-79C-3"
type input "B-74C-1-79C-3"
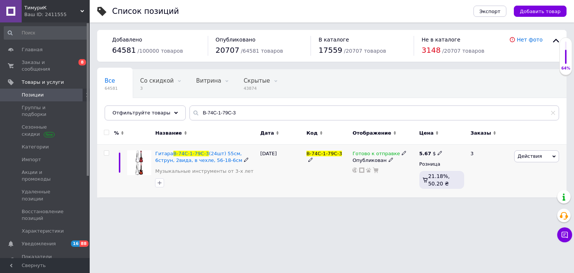
click at [392, 156] on span "Готово к отправке" at bounding box center [375, 155] width 47 height 8
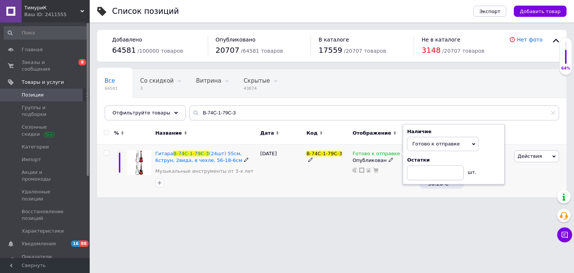
click at [402, 153] on use at bounding box center [404, 153] width 4 height 4
click at [402, 150] on span at bounding box center [404, 152] width 4 height 5
click at [402, 153] on icon at bounding box center [404, 153] width 4 height 4
click at [421, 141] on span "Готово к отправке" at bounding box center [435, 144] width 47 height 6
drag, startPoint x: 422, startPoint y: 170, endPoint x: 389, endPoint y: 177, distance: 33.3
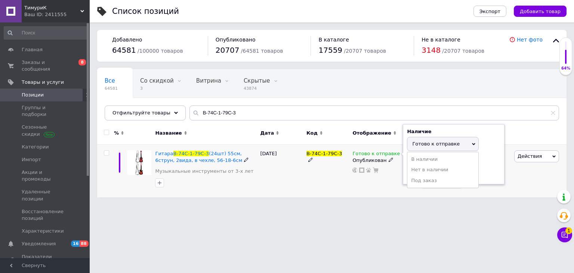
click at [420, 170] on li "Нет в наличии" at bounding box center [442, 169] width 71 height 10
click at [389, 177] on div "Готово к отправке Наличие Нет в наличии В наличии Под заказ Готово к отправке О…" at bounding box center [384, 171] width 67 height 53
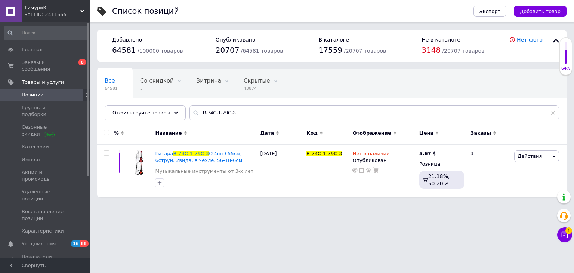
drag, startPoint x: 500, startPoint y: 266, endPoint x: 538, endPoint y: 238, distance: 47.3
click at [501, 205] on html "ТимуриК Ваш ID: 2411555 Сайт [PERSON_NAME] покупателя Проверить состояние систе…" at bounding box center [287, 102] width 574 height 205
click at [571, 232] on span "1" at bounding box center [568, 230] width 7 height 7
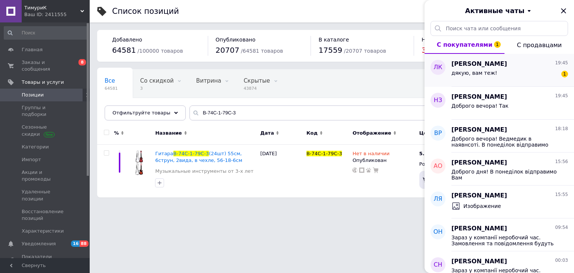
click at [519, 75] on div "дякую, вам теж! 1" at bounding box center [509, 74] width 117 height 12
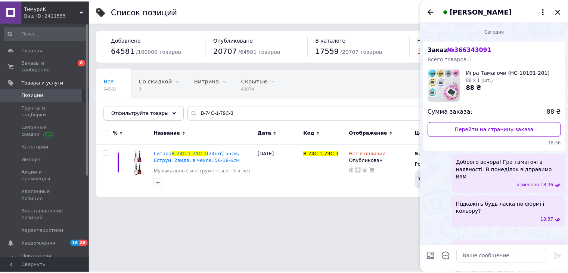
scroll to position [208, 0]
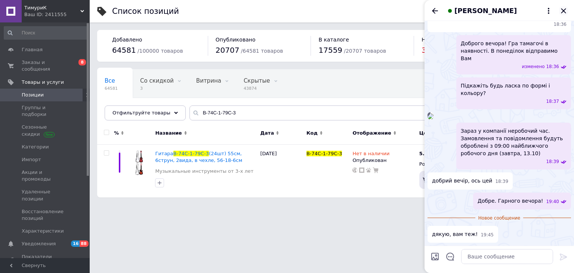
click at [565, 9] on icon "Закрыть" at bounding box center [563, 10] width 9 height 9
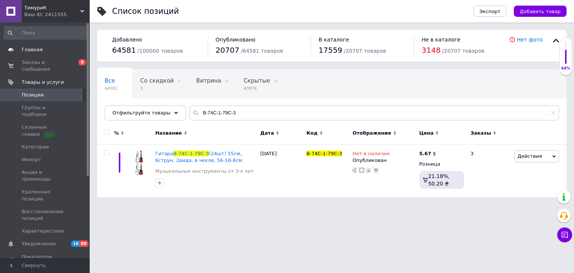
click at [39, 48] on span "Главная" at bounding box center [45, 49] width 47 height 7
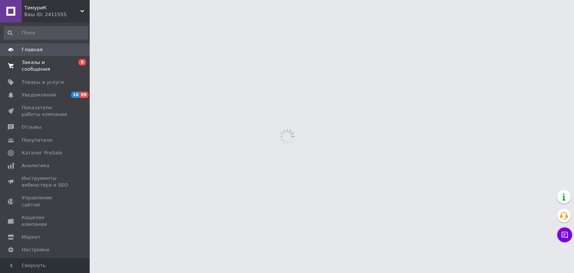
click at [35, 64] on span "Заказы и сообщения" at bounding box center [45, 65] width 47 height 13
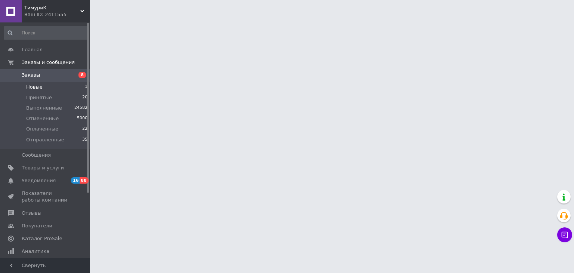
click at [52, 89] on li "Новые 1" at bounding box center [46, 87] width 92 height 10
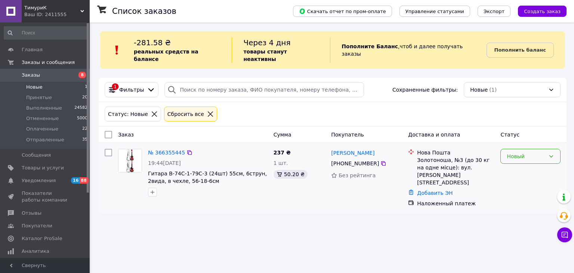
click at [515, 152] on div "Новый" at bounding box center [526, 156] width 38 height 8
click at [510, 167] on li "Принят" at bounding box center [530, 164] width 59 height 13
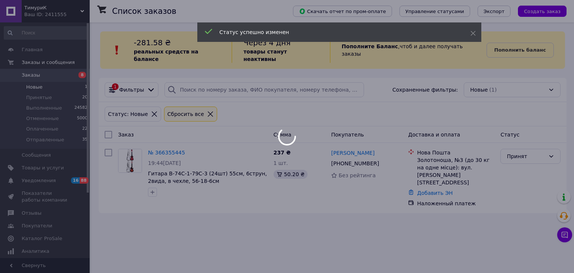
click at [162, 145] on div at bounding box center [287, 136] width 574 height 273
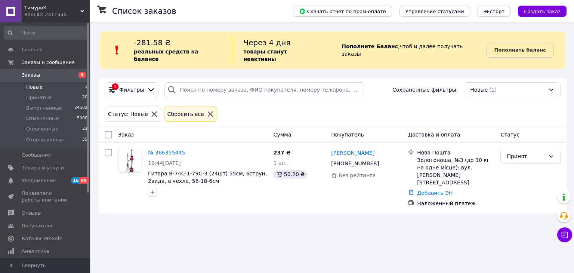
click at [478, 232] on div "Список заказов Скачать отчет по пром-оплате Управление статусами Экспорт Создат…" at bounding box center [332, 136] width 483 height 273
click at [169, 149] on link "№ 366355445" at bounding box center [166, 152] width 37 height 6
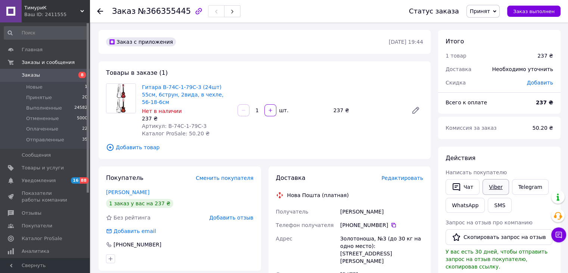
click at [488, 184] on link "Viber" at bounding box center [496, 187] width 26 height 16
drag, startPoint x: 475, startPoint y: 129, endPoint x: 468, endPoint y: 129, distance: 7.5
click at [468, 129] on span "Комиссия за заказ" at bounding box center [471, 128] width 51 height 6
